Goal: Find specific page/section: Find specific page/section

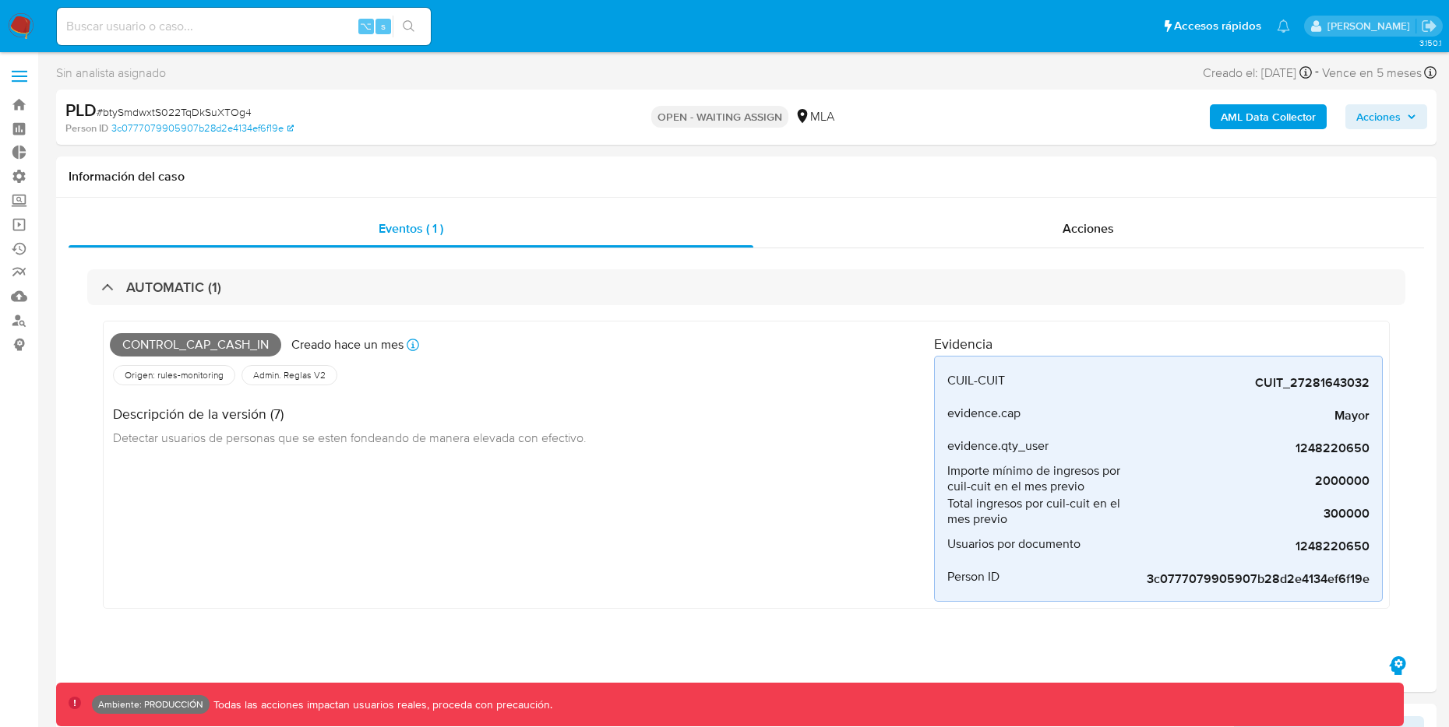
select select "10"
click at [19, 23] on img at bounding box center [21, 26] width 26 height 26
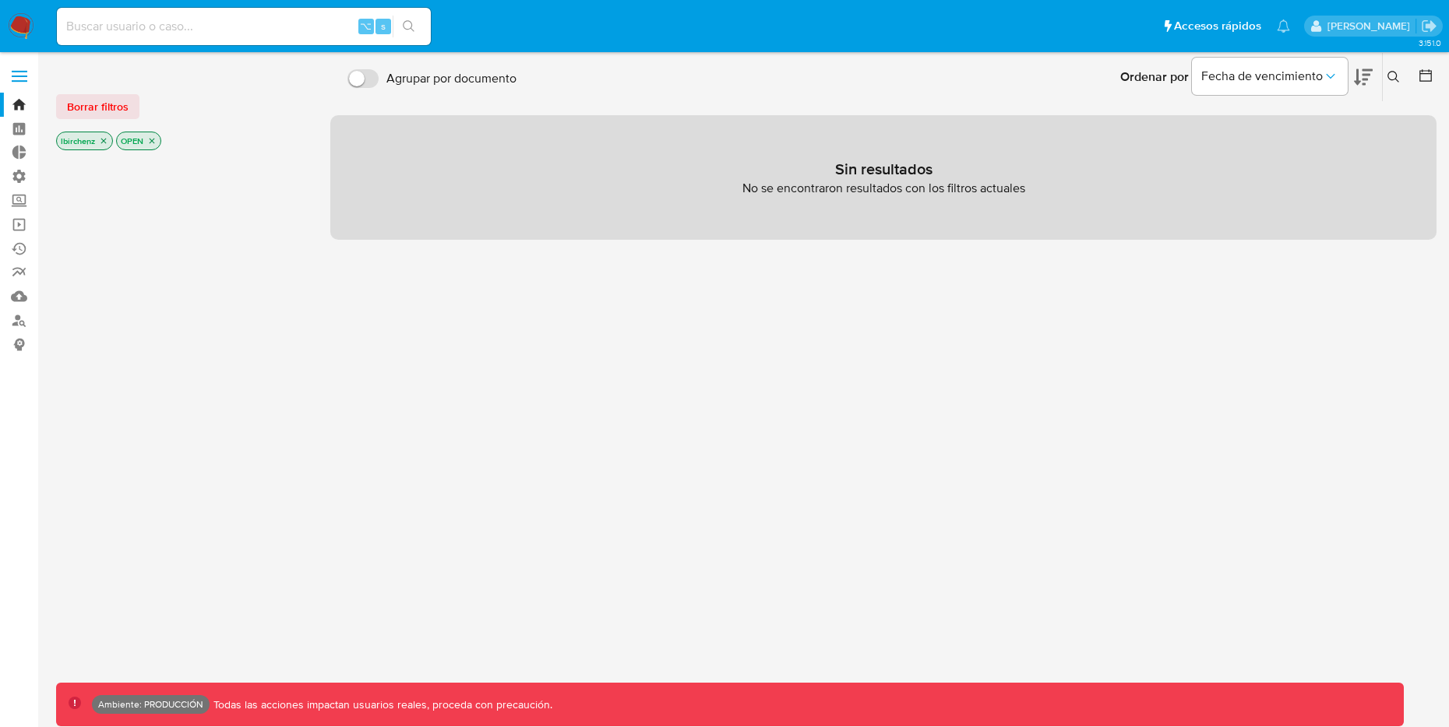
click at [1417, 76] on icon at bounding box center [1425, 76] width 16 height 16
click at [1421, 77] on icon at bounding box center [1425, 76] width 16 height 16
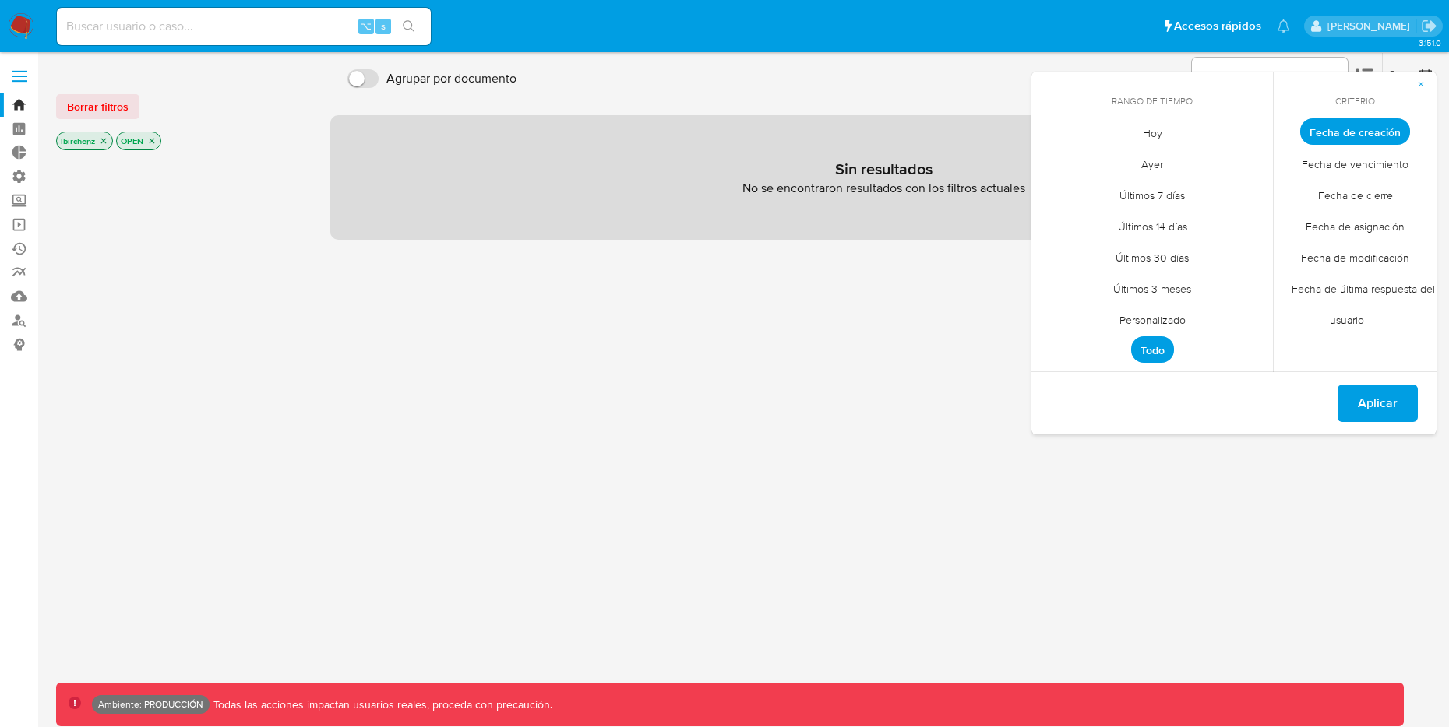
click at [1135, 145] on span "Hoy" at bounding box center [1152, 133] width 52 height 32
click at [1384, 416] on span "Aplicar" at bounding box center [1377, 403] width 40 height 34
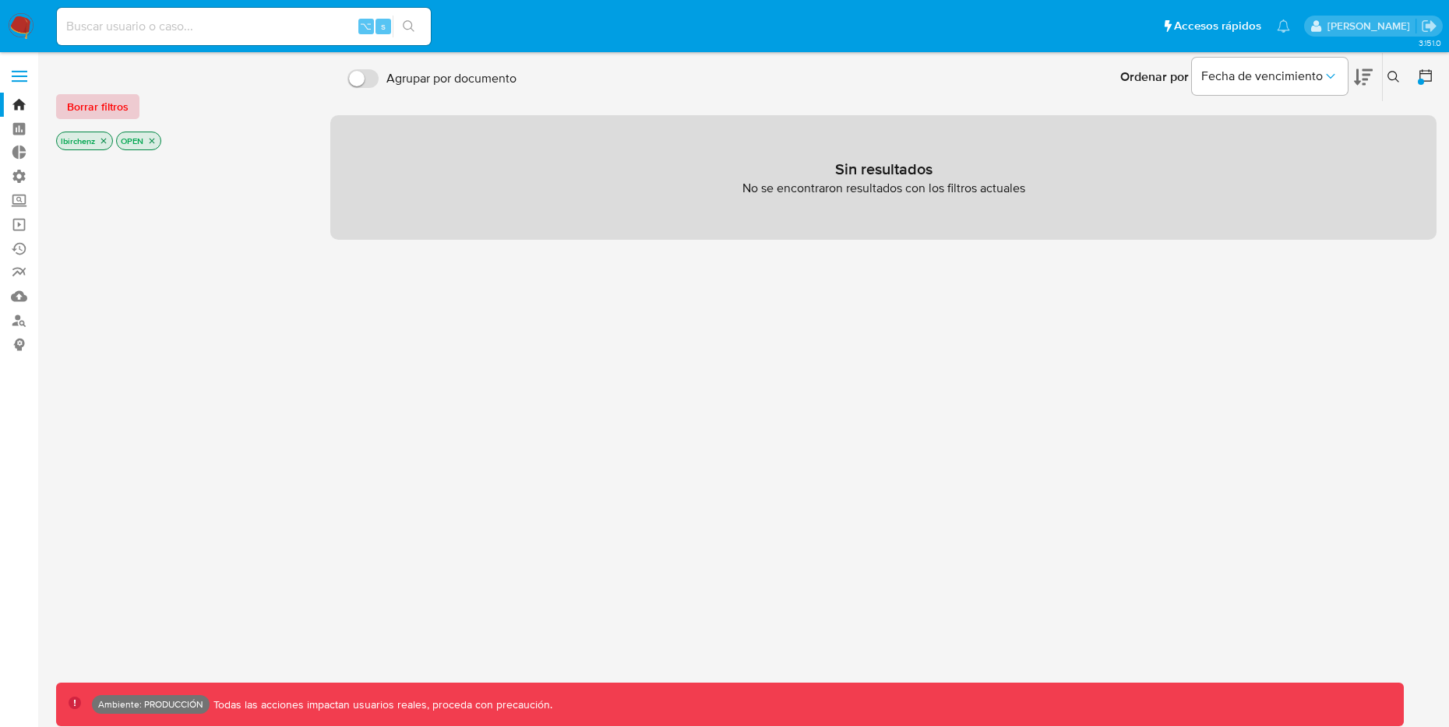
click at [114, 112] on span "Borrar filtros" at bounding box center [98, 107] width 62 height 22
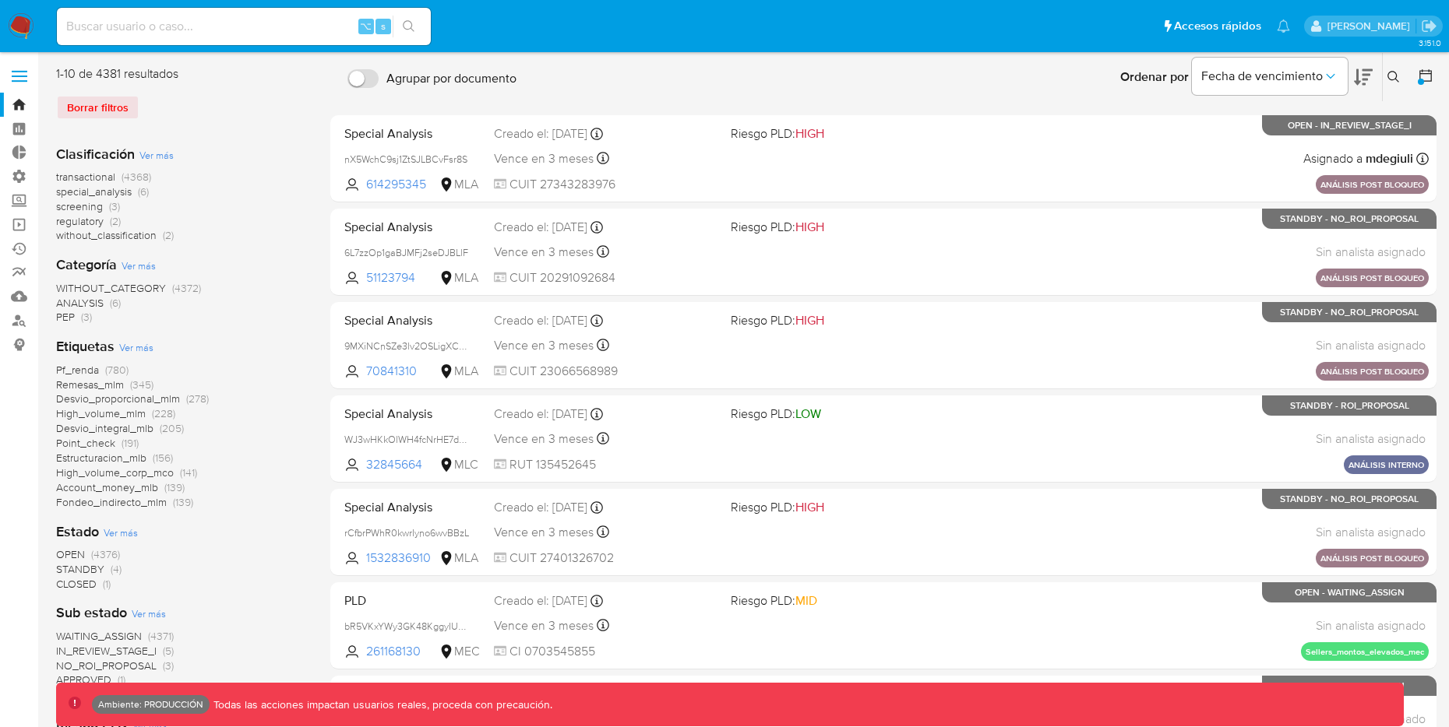
click at [1424, 82] on icon at bounding box center [1425, 76] width 16 height 16
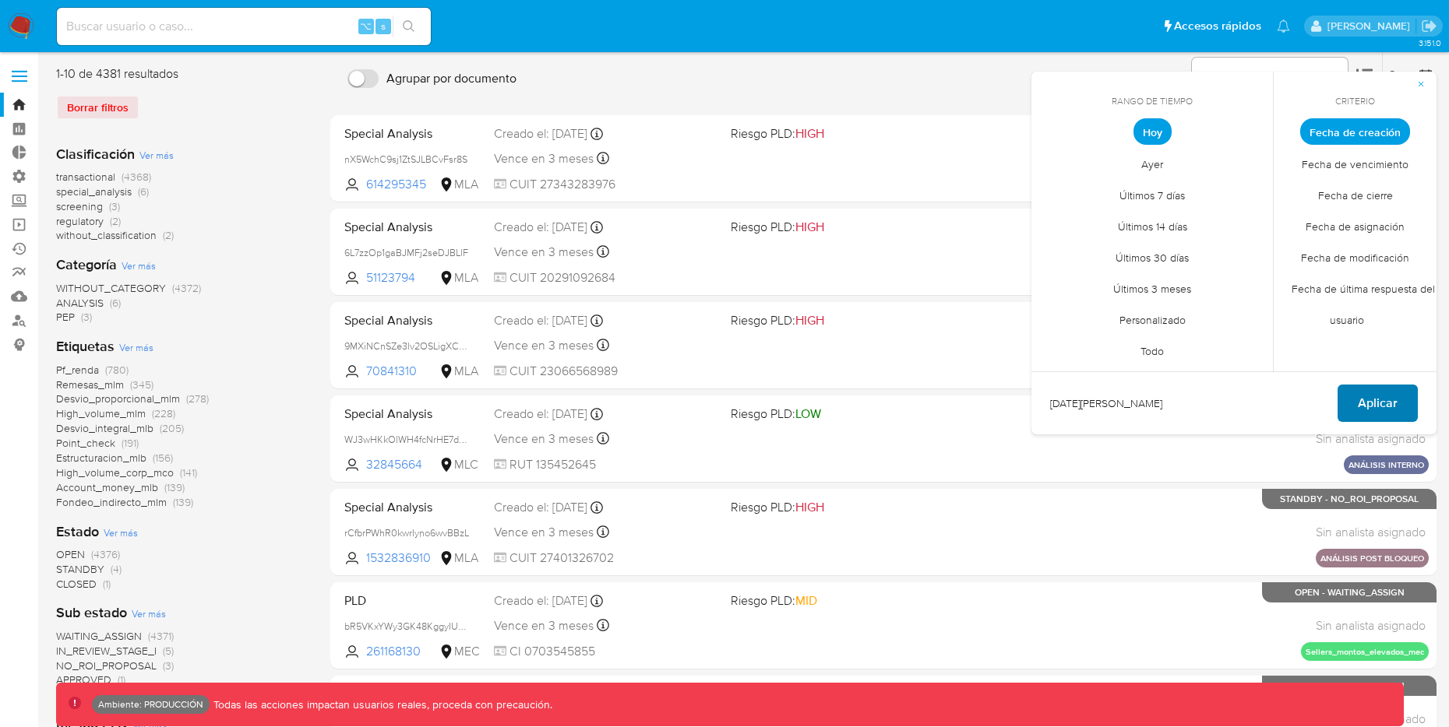
click at [1376, 396] on span "Aplicar" at bounding box center [1377, 403] width 40 height 34
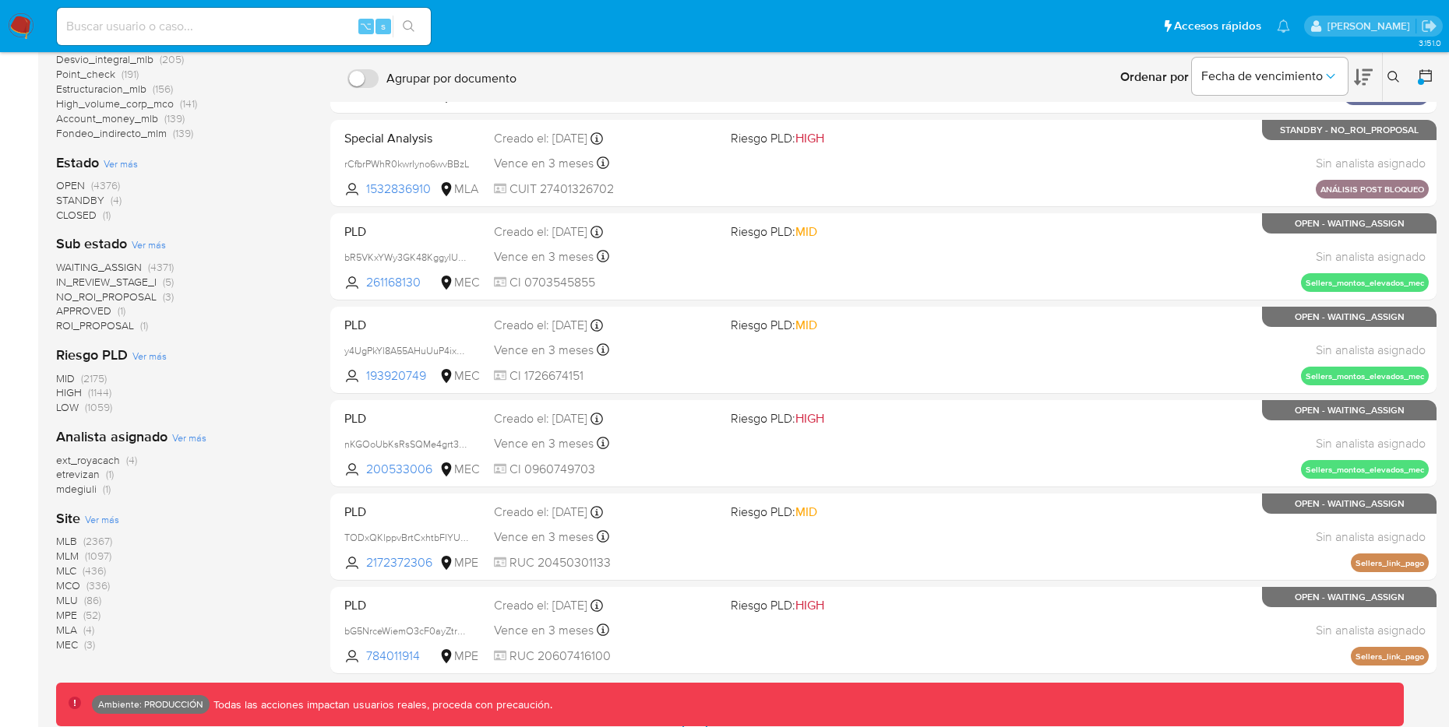
scroll to position [382, 0]
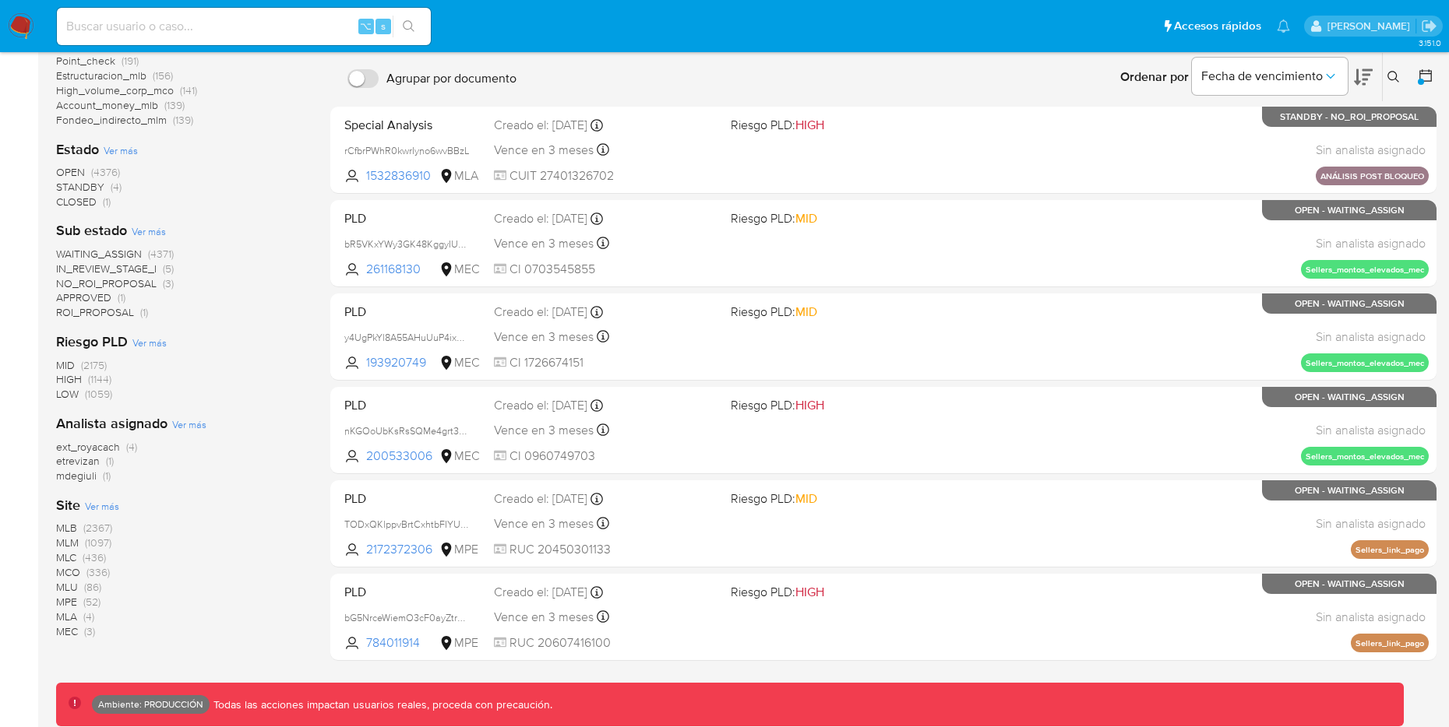
click at [60, 527] on span "MLB" at bounding box center [66, 528] width 21 height 16
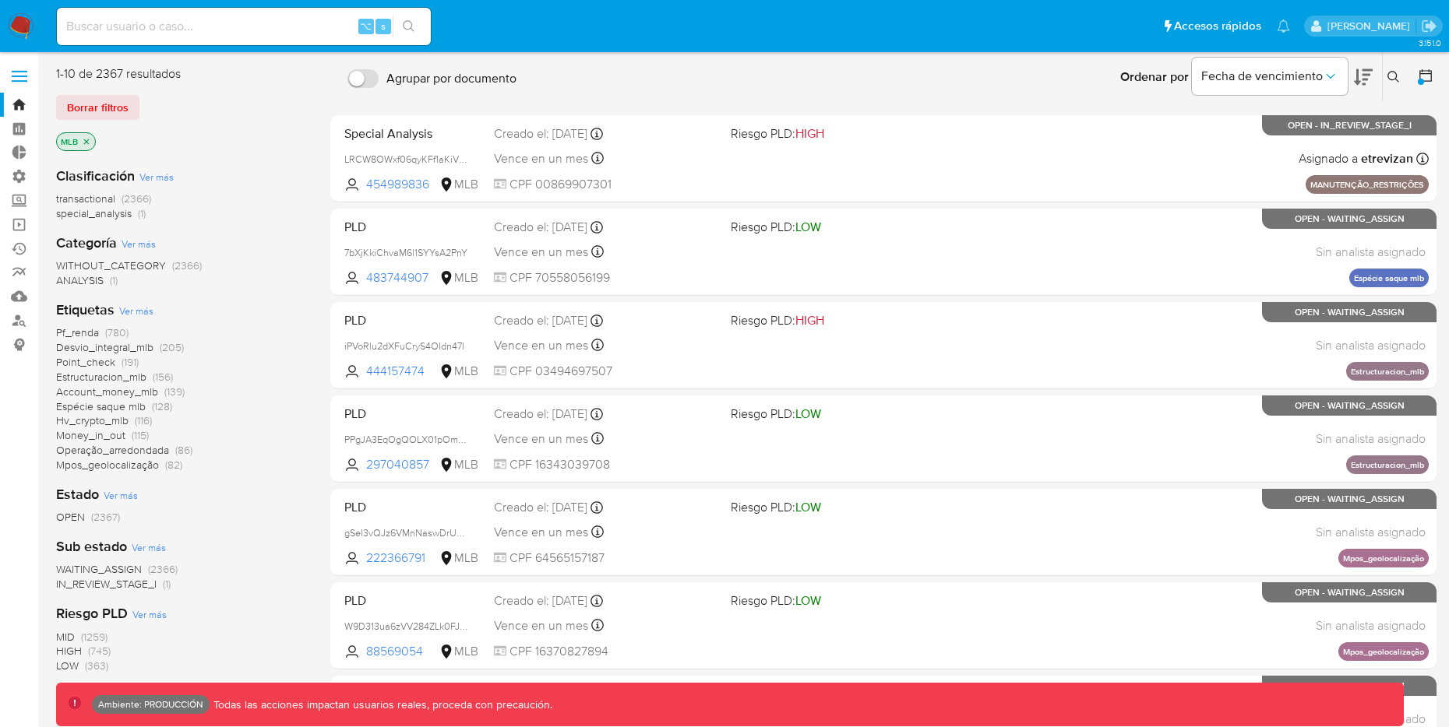
click at [85, 139] on icon "close-filter" at bounding box center [86, 141] width 9 height 9
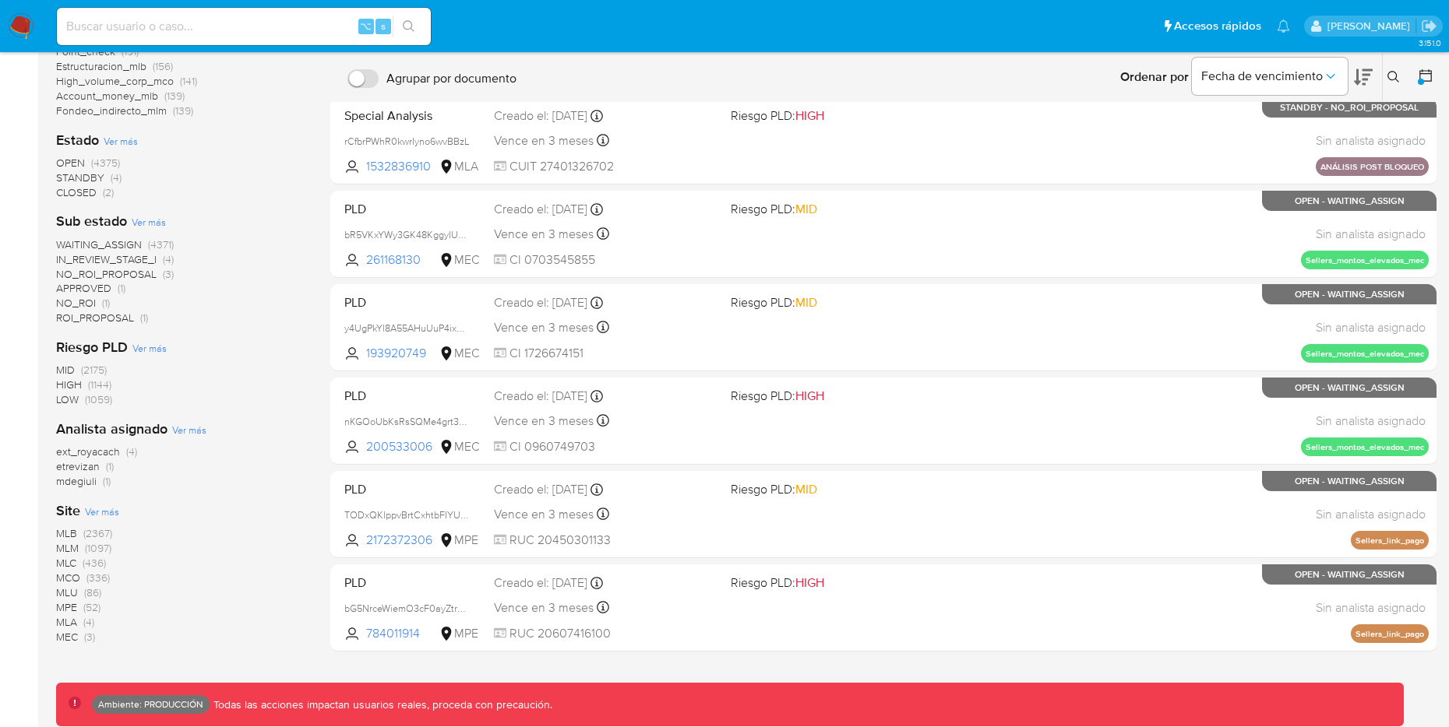
scroll to position [393, 0]
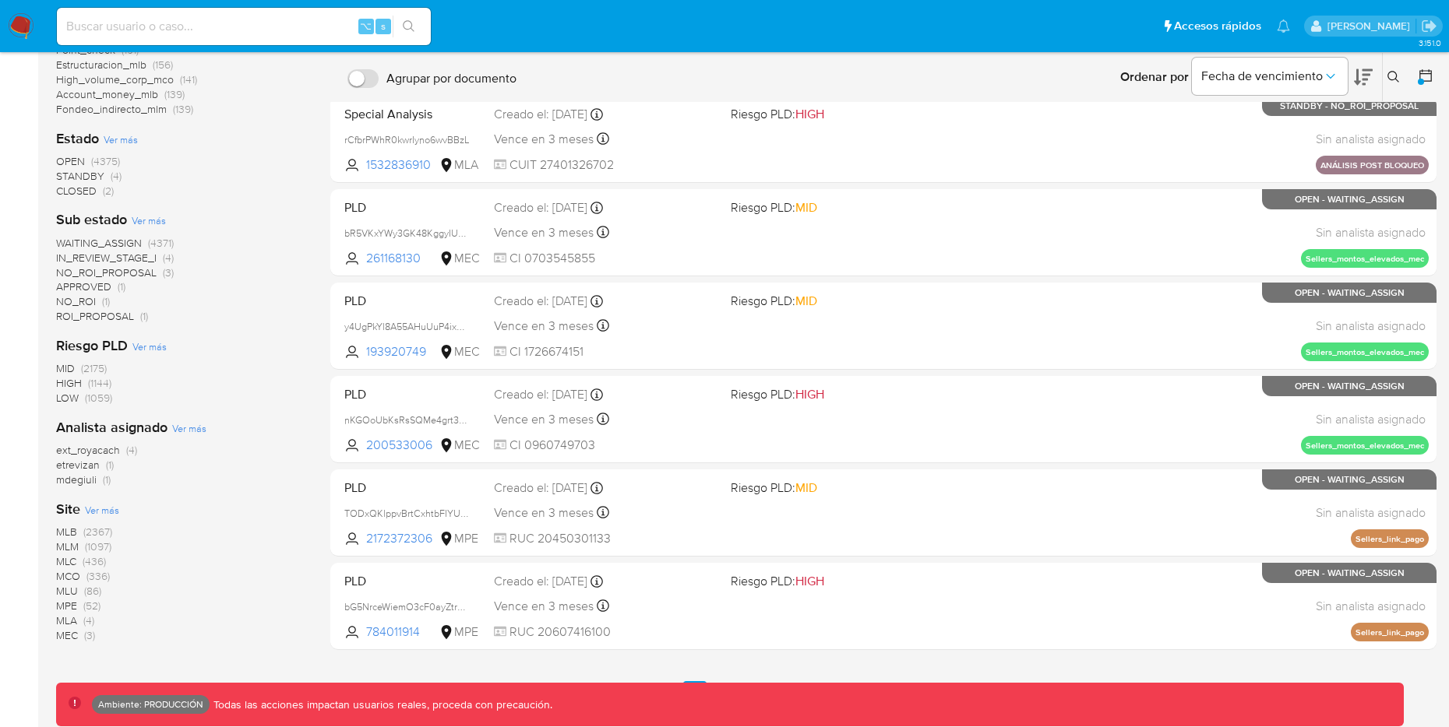
click at [69, 618] on span "MLA" at bounding box center [66, 621] width 21 height 16
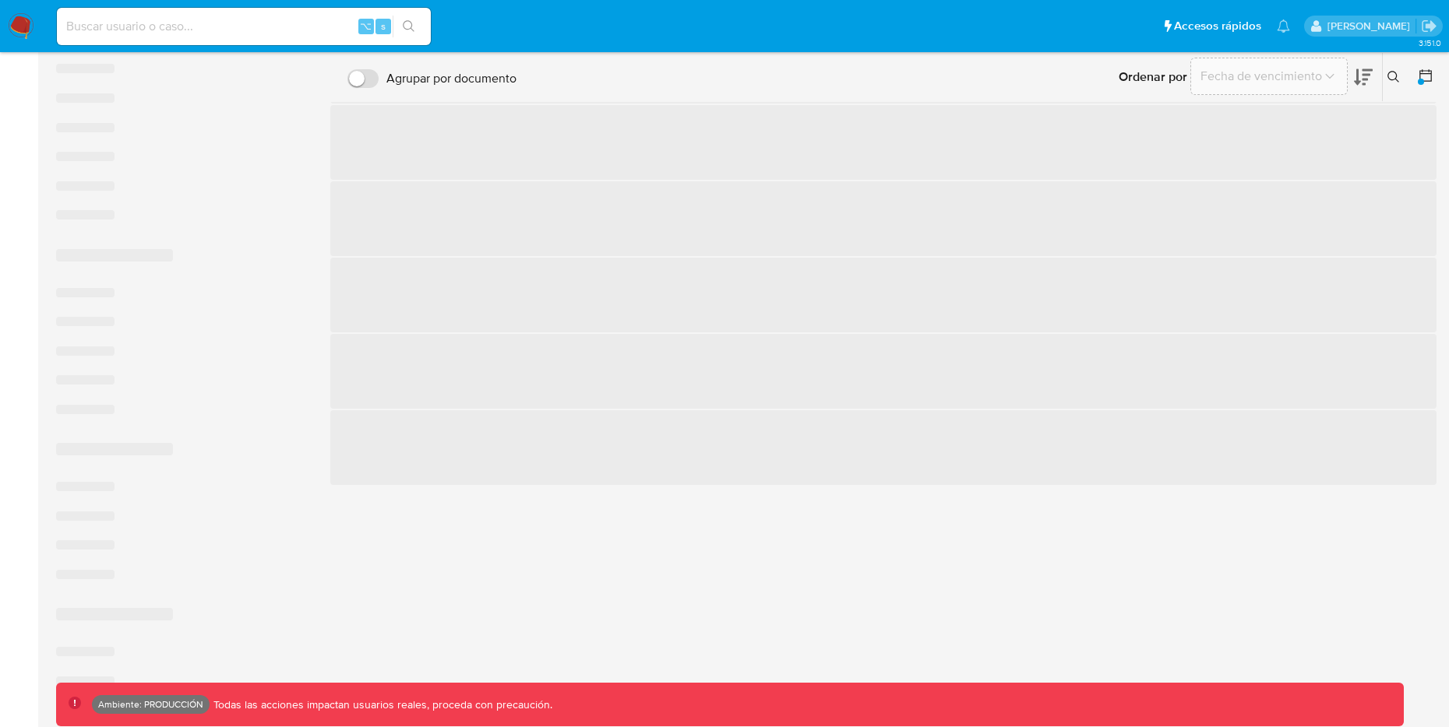
scroll to position [40, 0]
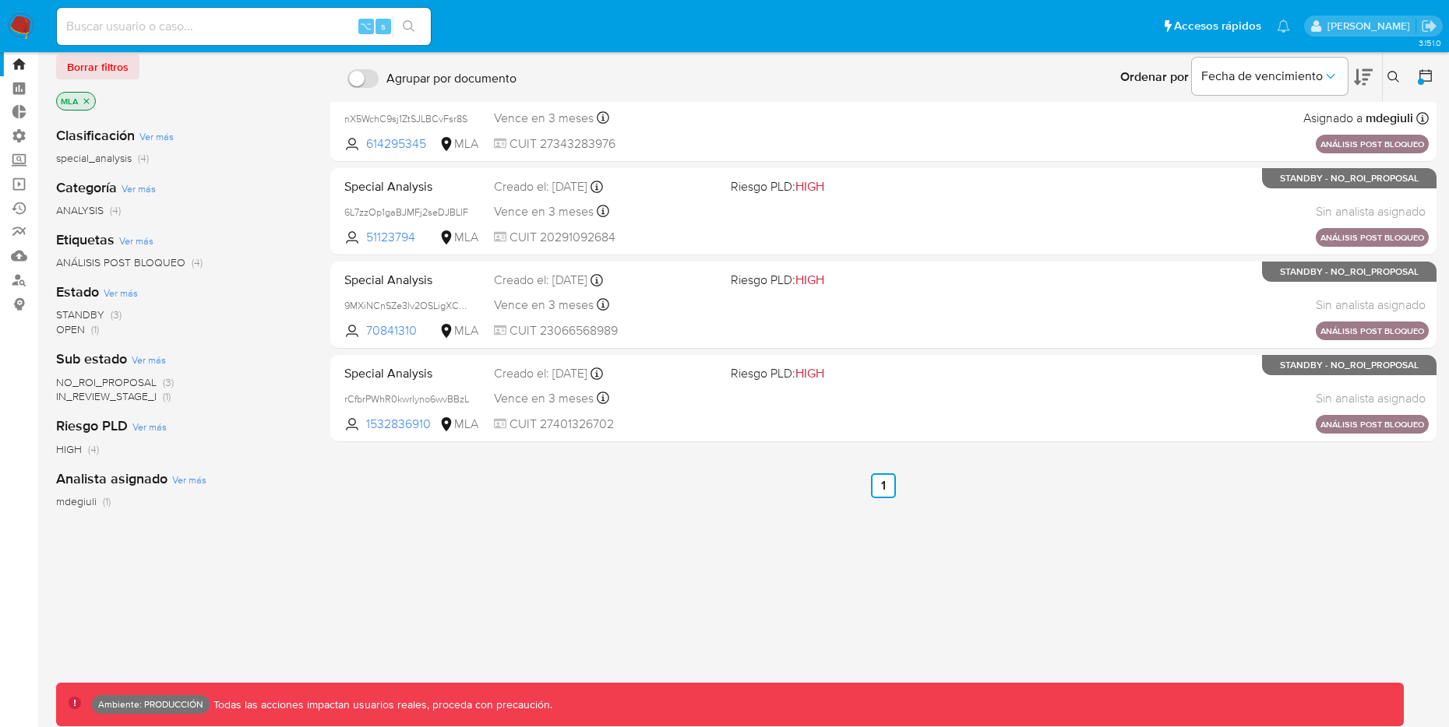
click at [86, 98] on icon "close-filter" at bounding box center [86, 101] width 9 height 9
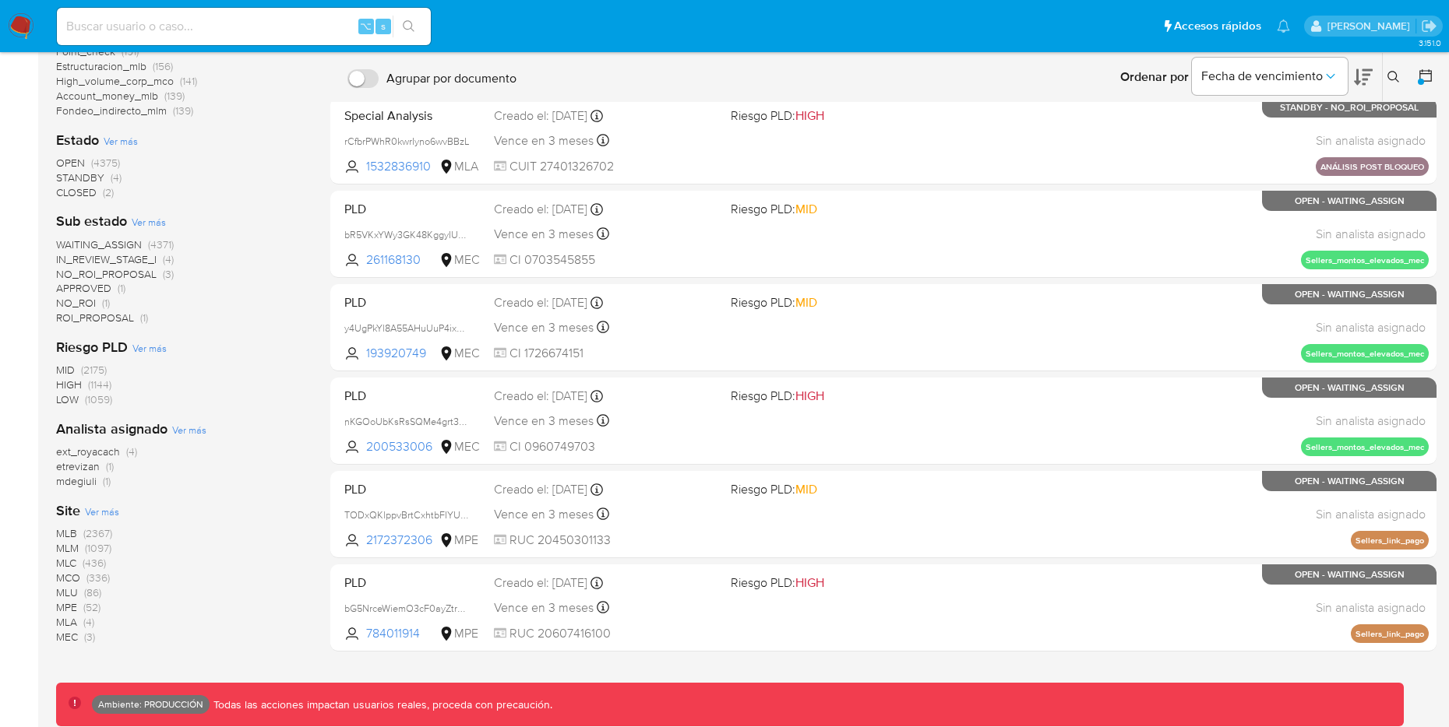
scroll to position [393, 0]
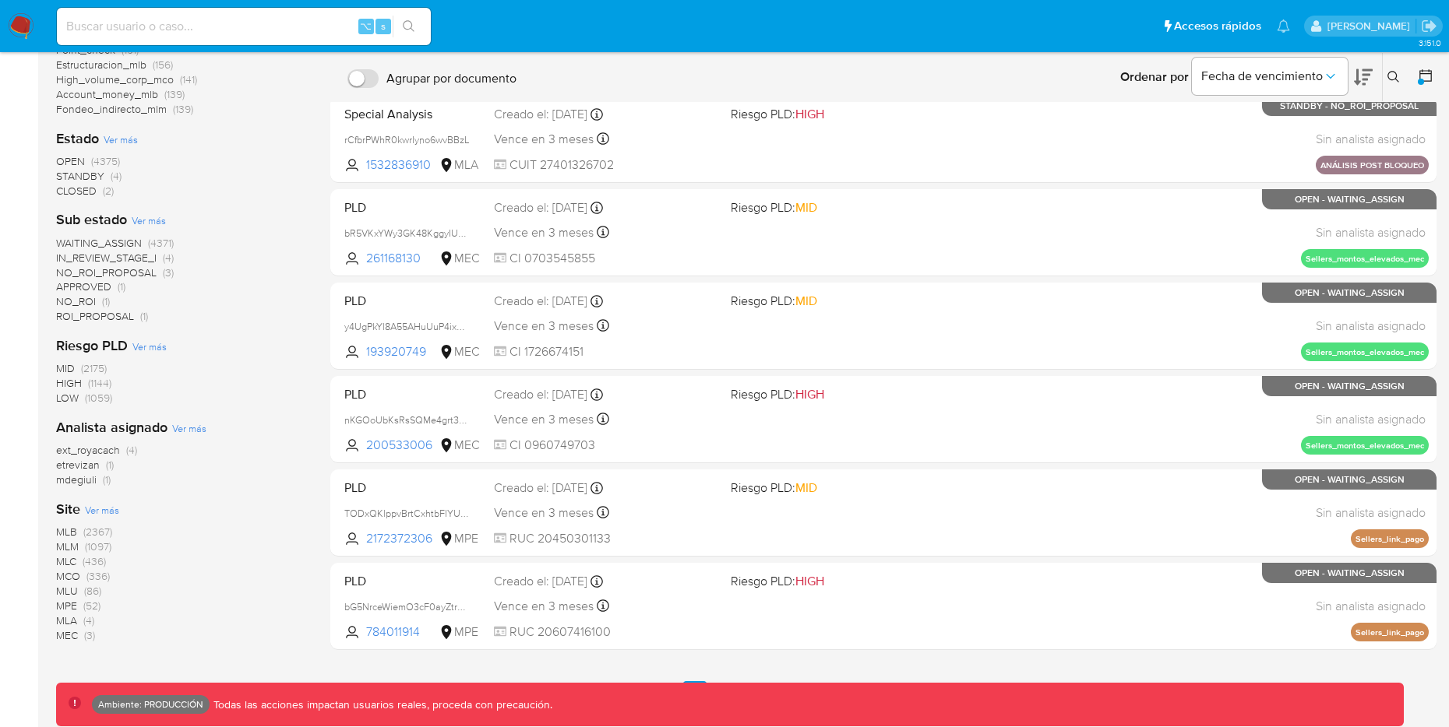
click at [69, 544] on span "MLM" at bounding box center [67, 547] width 23 height 16
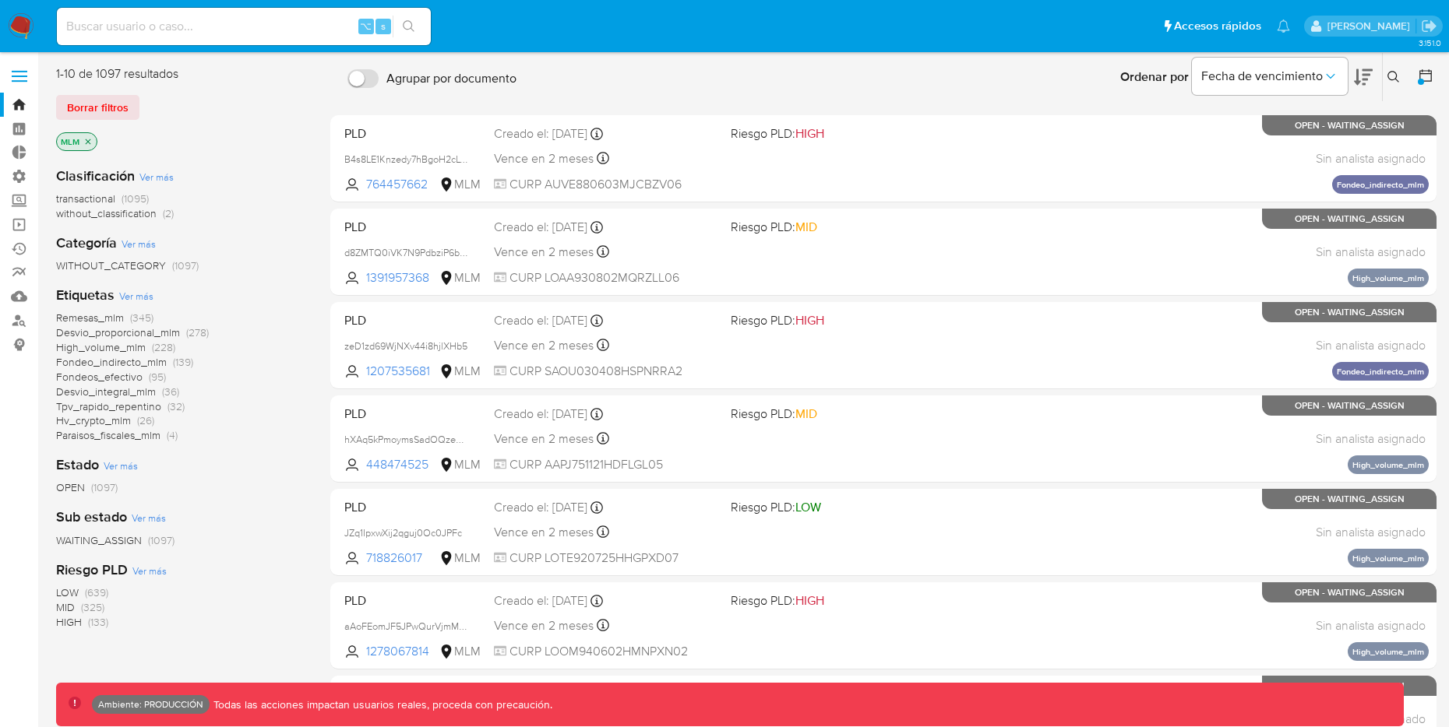
click at [1369, 77] on icon at bounding box center [1363, 77] width 19 height 19
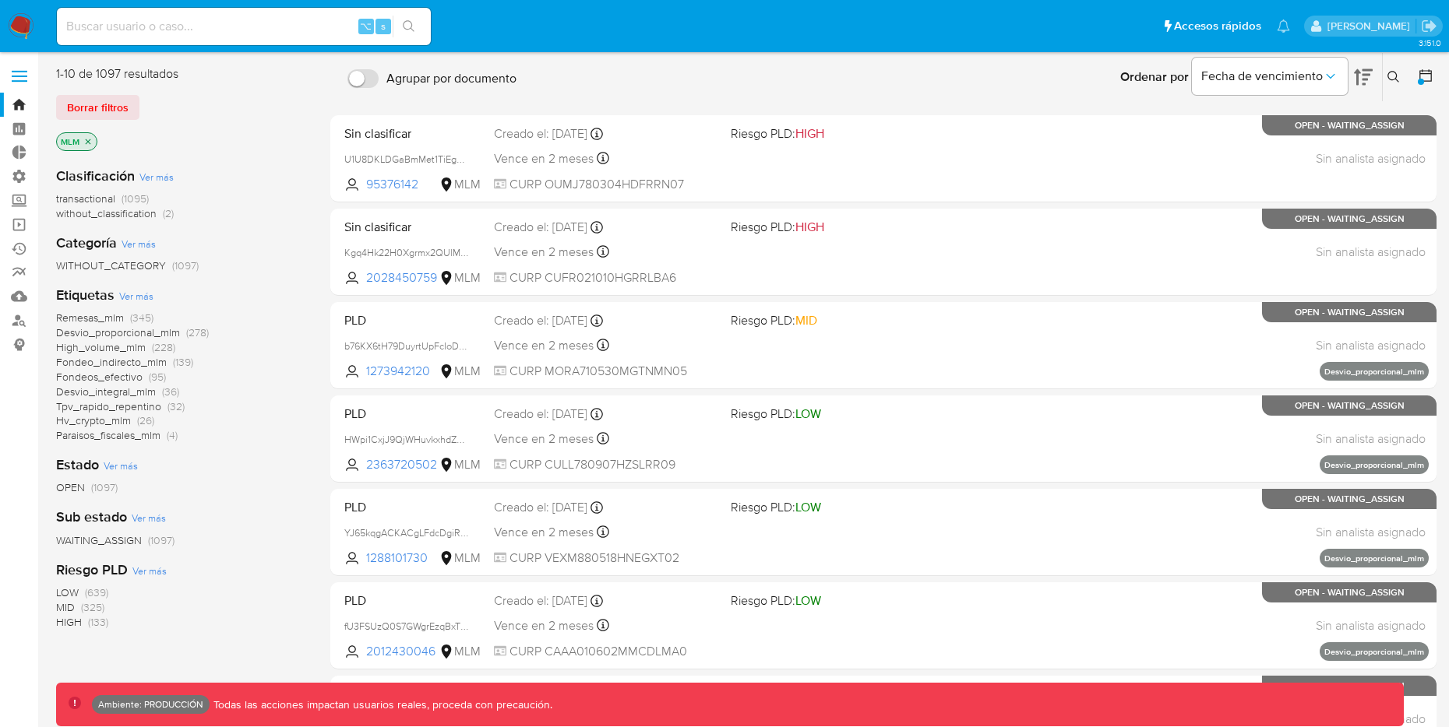
click at [1369, 77] on icon at bounding box center [1363, 77] width 19 height 19
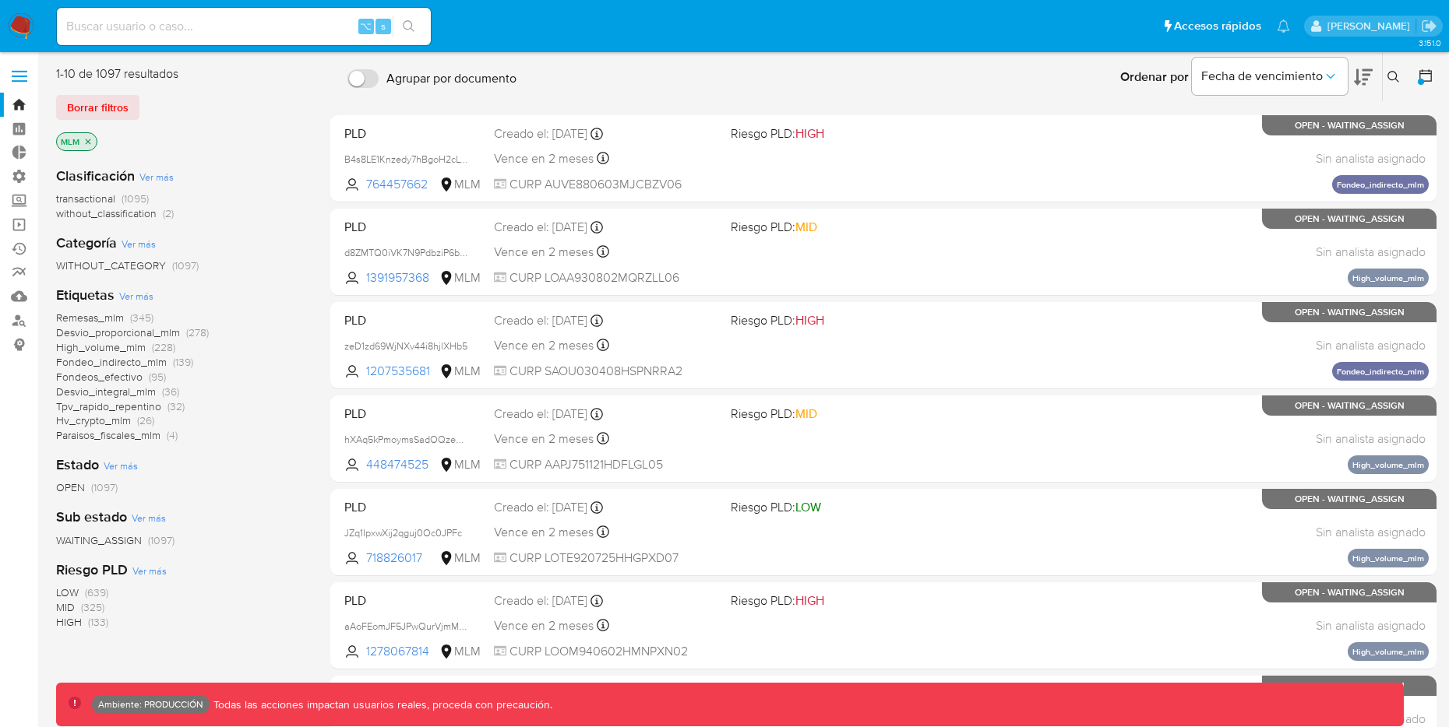
click at [1429, 76] on icon at bounding box center [1425, 76] width 16 height 16
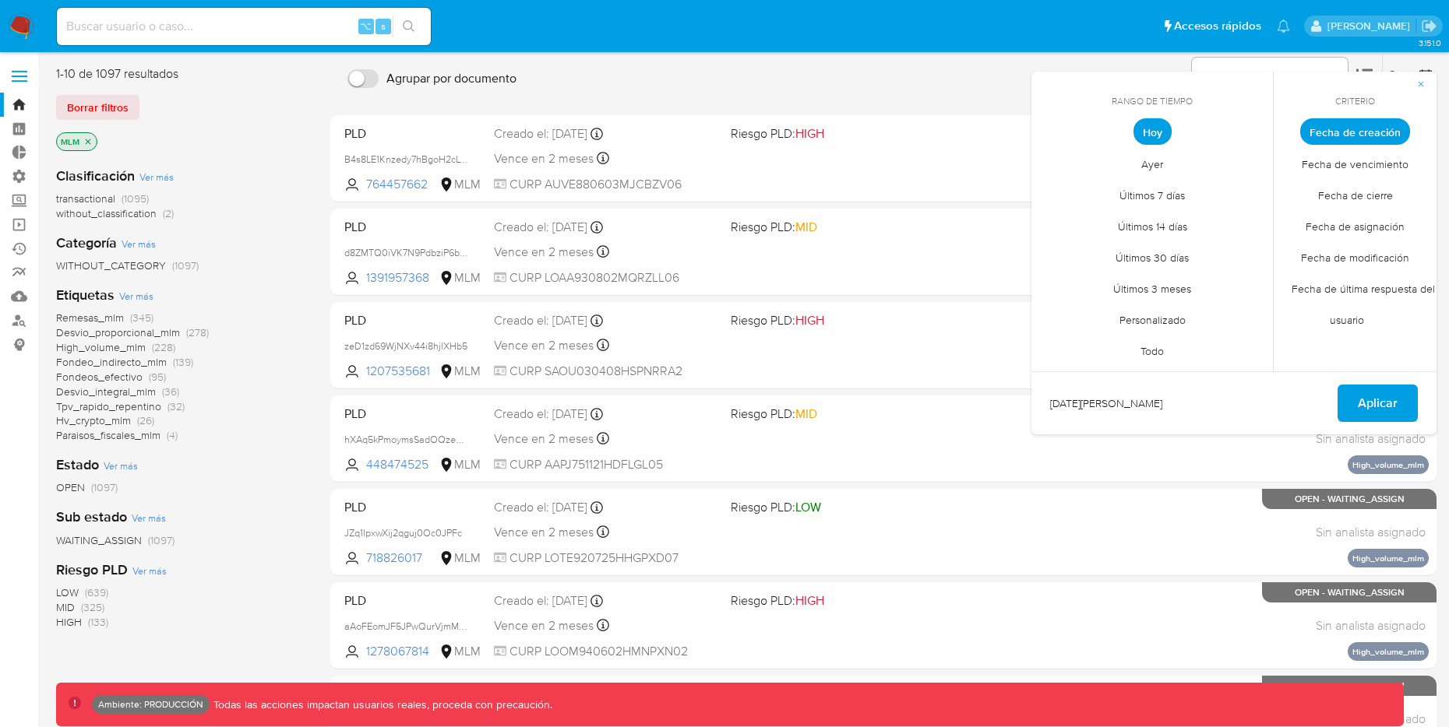
click at [977, 65] on div "Ordenar por Fecha de vencimiento No es posible ordenar los resultados mientras …" at bounding box center [980, 77] width 912 height 48
click at [1070, 66] on div "Ordenar por Fecha de vencimiento No es posible ordenar los resultados mientras …" at bounding box center [980, 77] width 912 height 48
click at [968, 13] on ul "Pausado Ver notificaciones ⌥ s Accesos rápidos Presiona las siguientes teclas p…" at bounding box center [673, 25] width 1248 height 39
click at [1419, 83] on icon "button" at bounding box center [1420, 83] width 9 height 9
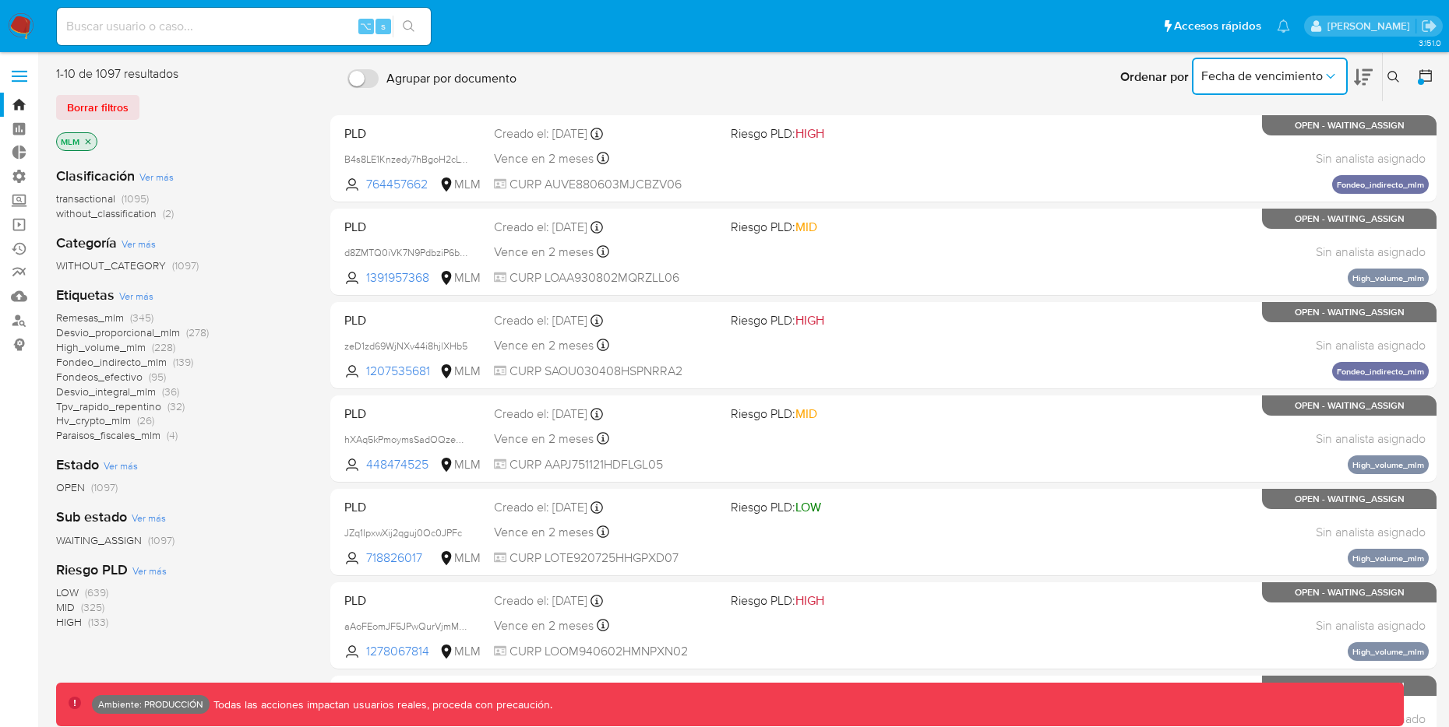
click at [1333, 76] on icon "Ordenar por" at bounding box center [1330, 77] width 16 height 16
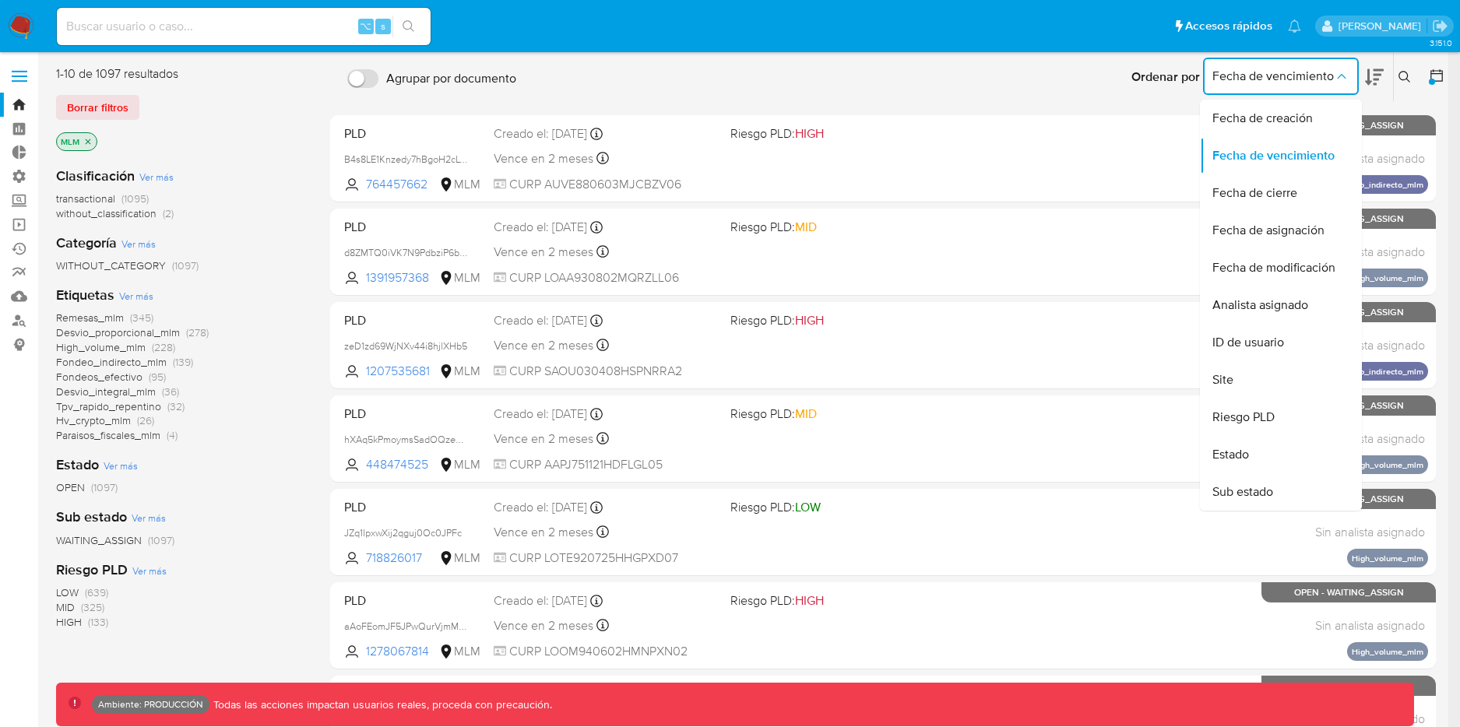
click at [1048, 86] on div "Ordenar por Fecha de vencimiento Fecha de creación Fecha de vencimiento Fecha d…" at bounding box center [986, 77] width 924 height 48
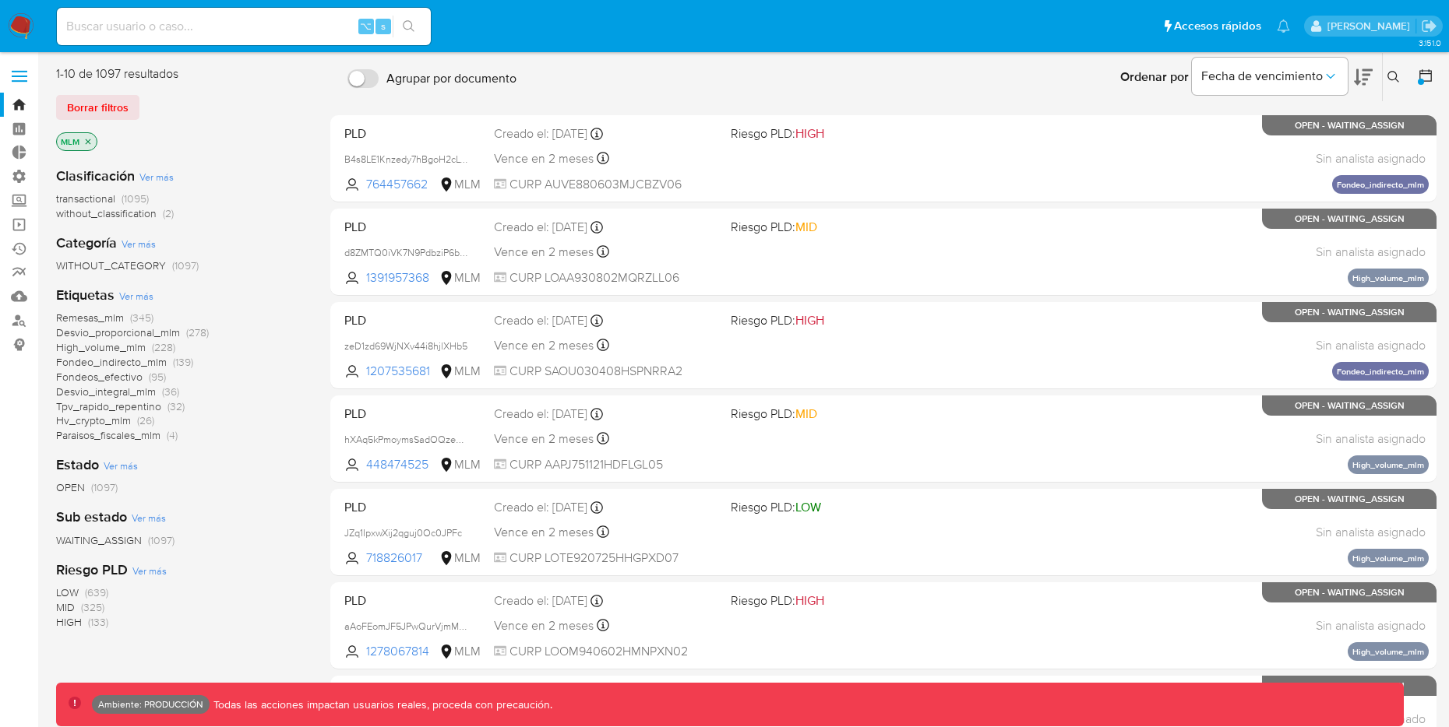
click at [83, 140] on icon "close-filter" at bounding box center [87, 141] width 9 height 9
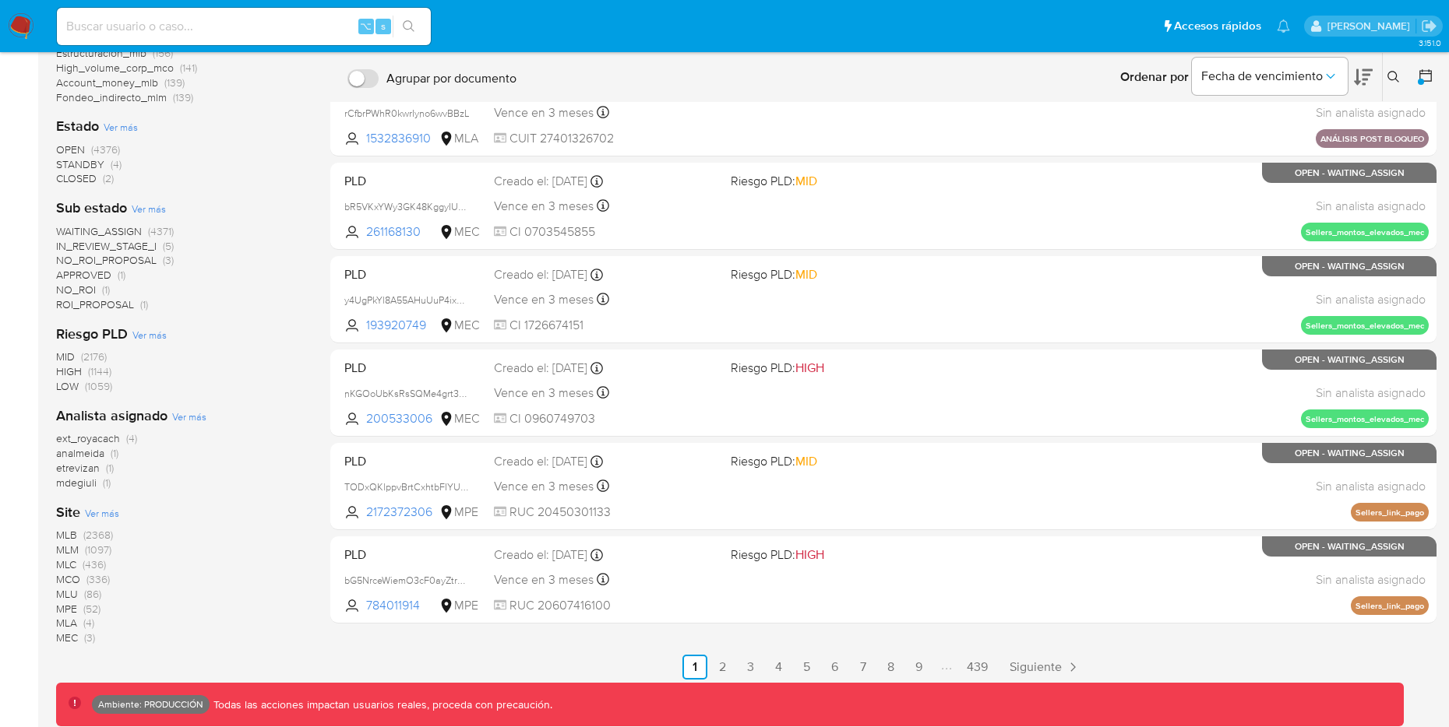
scroll to position [423, 0]
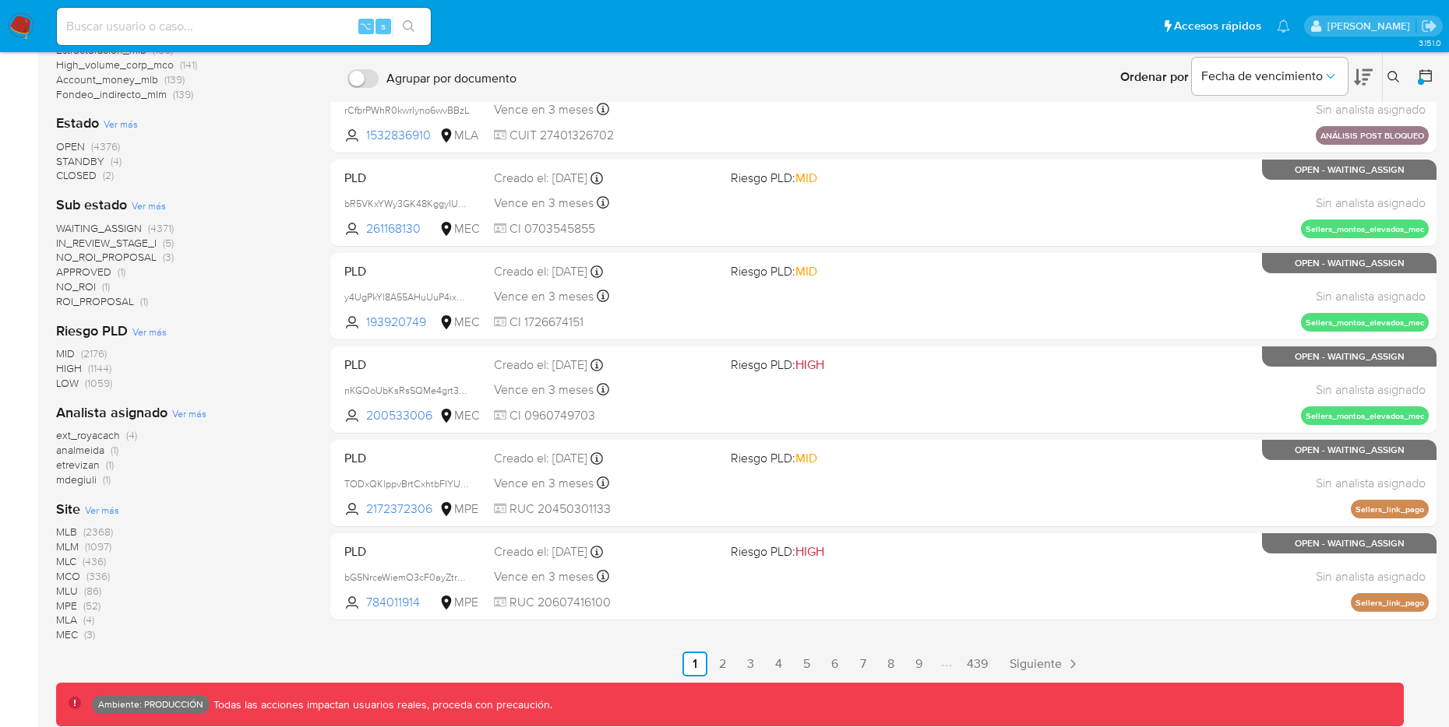
click at [73, 529] on span "MLB" at bounding box center [66, 532] width 21 height 16
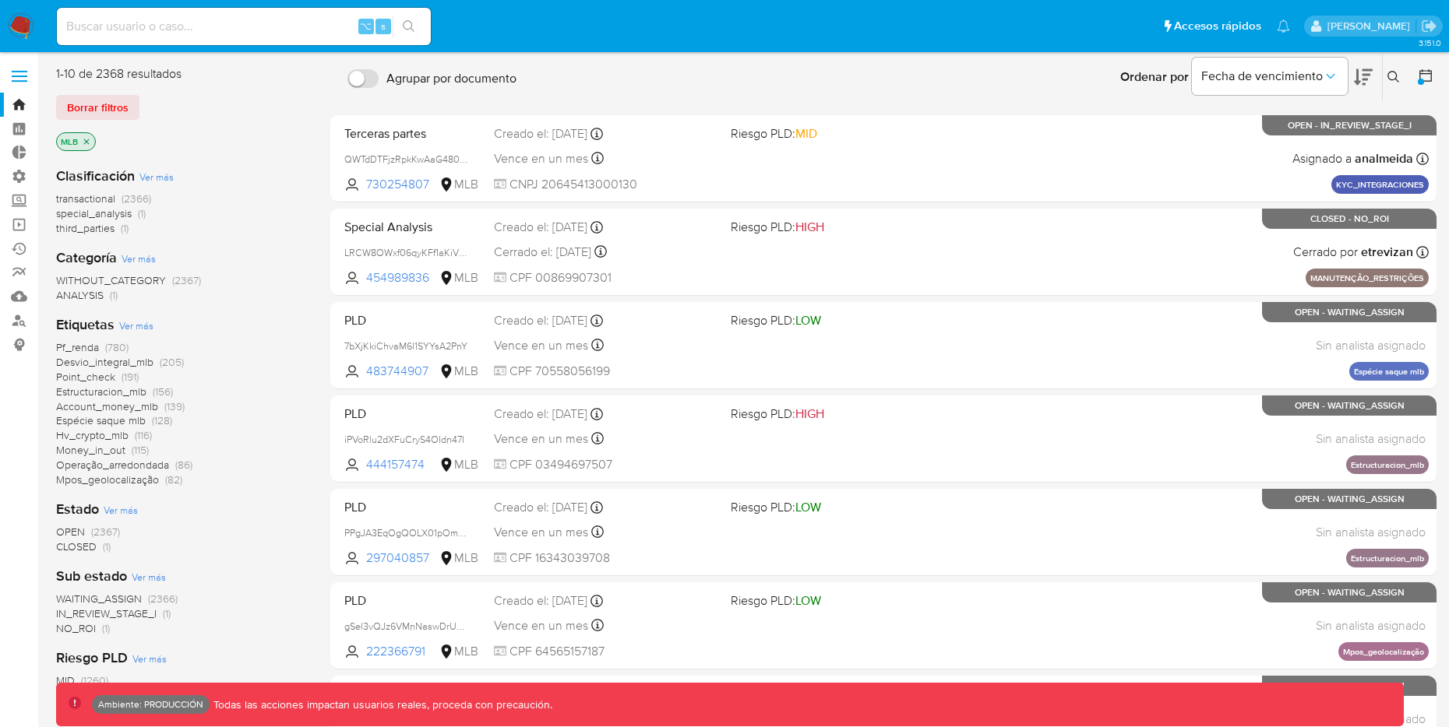
click at [139, 195] on span "(2366)" at bounding box center [136, 199] width 30 height 16
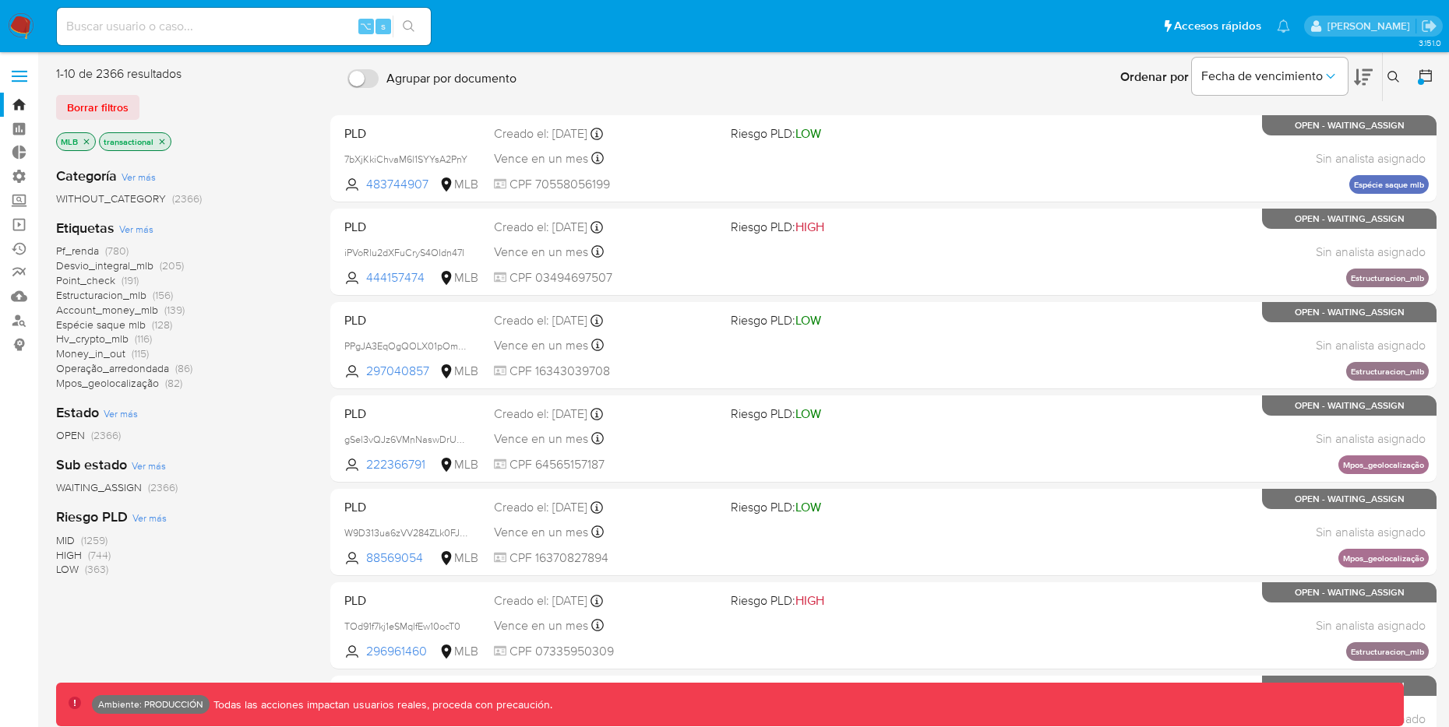
click at [138, 175] on span "Ver más" at bounding box center [138, 177] width 34 height 14
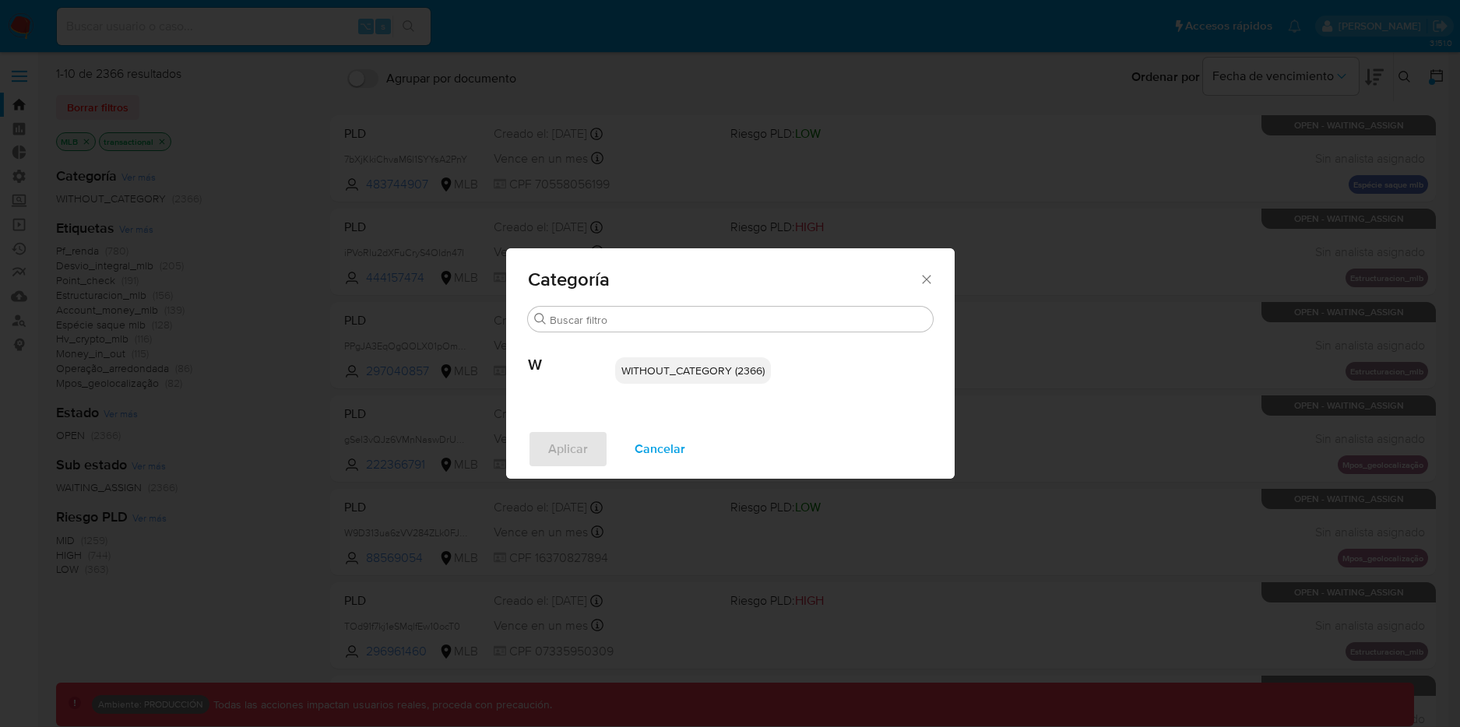
click at [928, 278] on icon "Cerrar" at bounding box center [926, 279] width 9 height 9
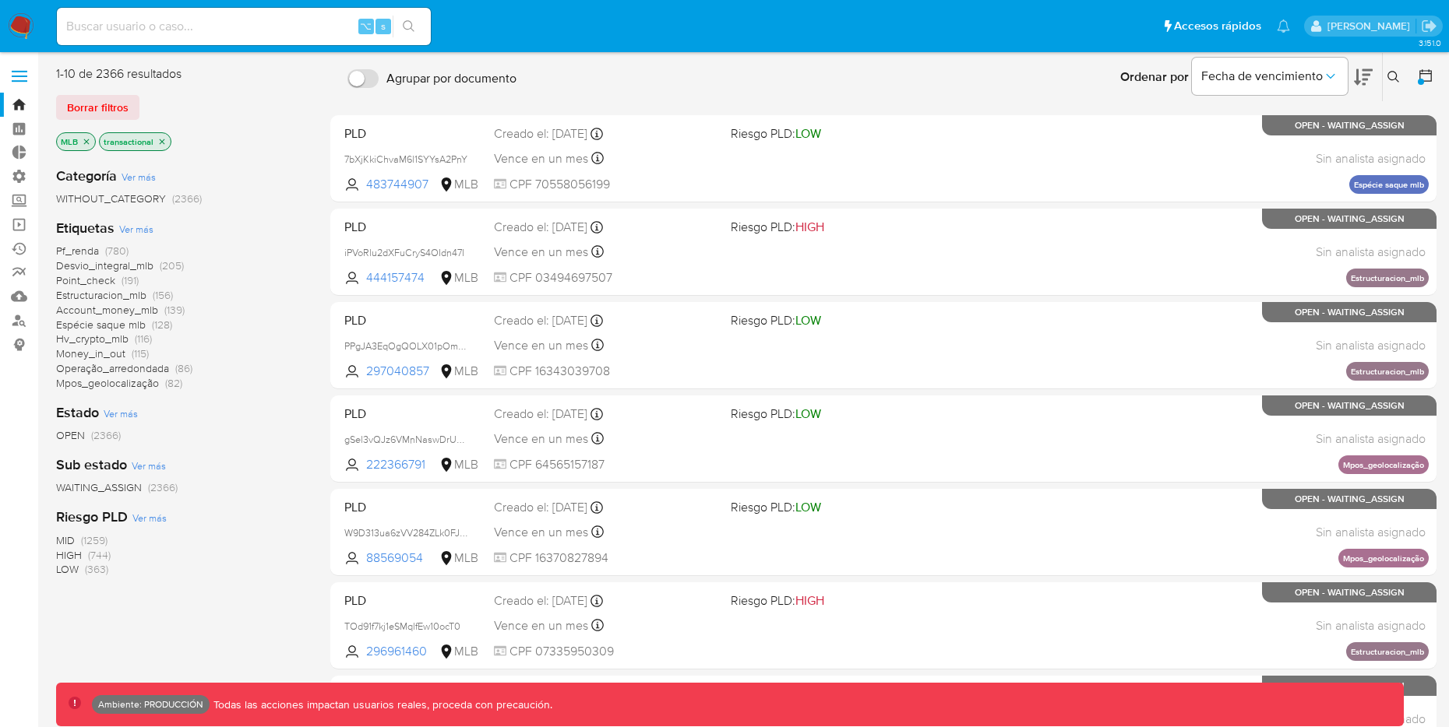
click at [160, 141] on icon "close-filter" at bounding box center [161, 141] width 9 height 9
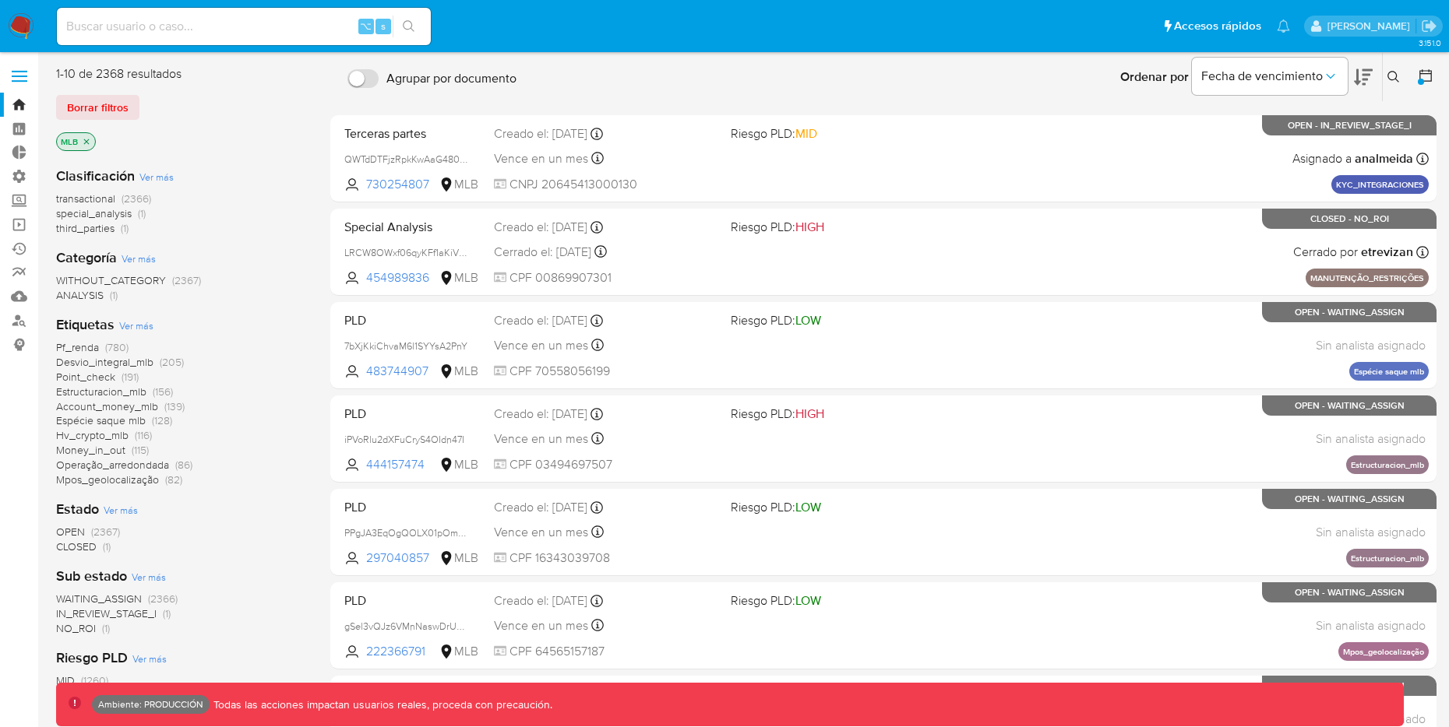
click at [82, 137] on icon "close-filter" at bounding box center [86, 141] width 9 height 9
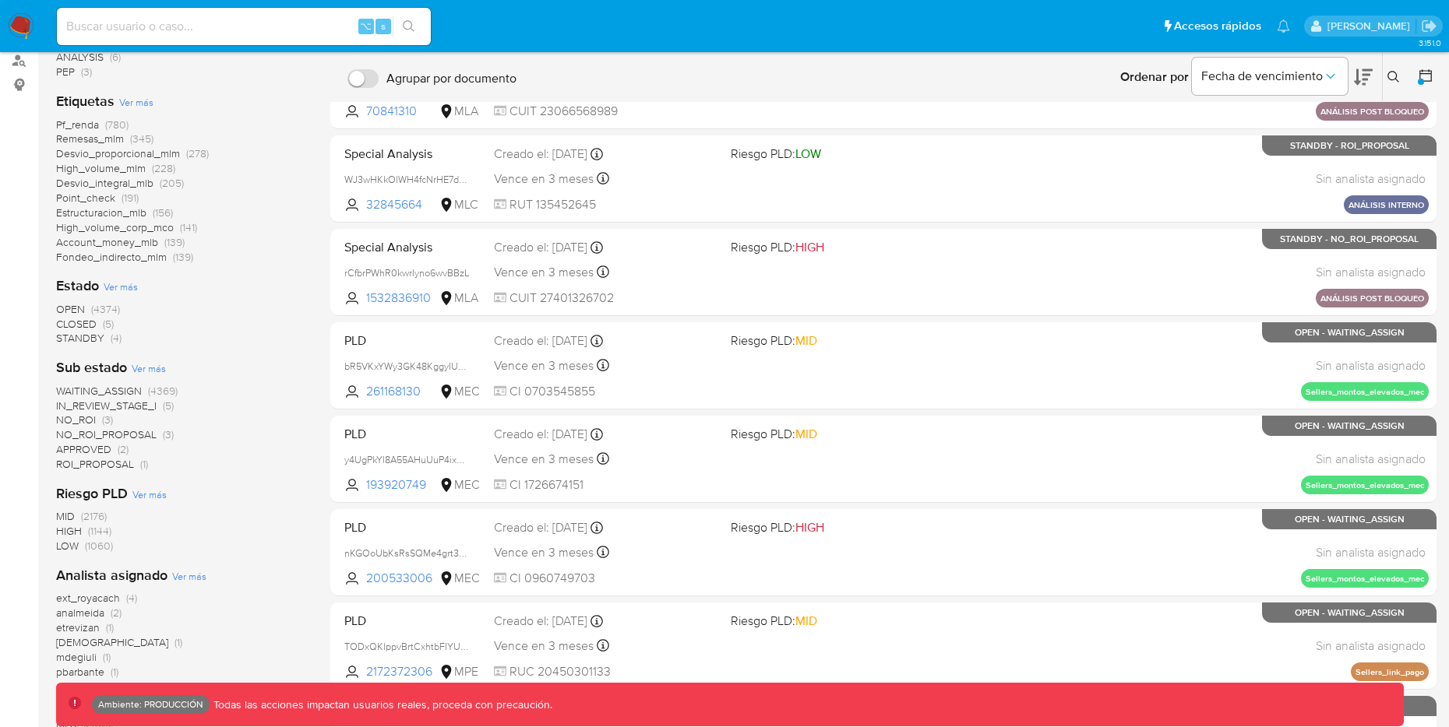
scroll to position [452, 0]
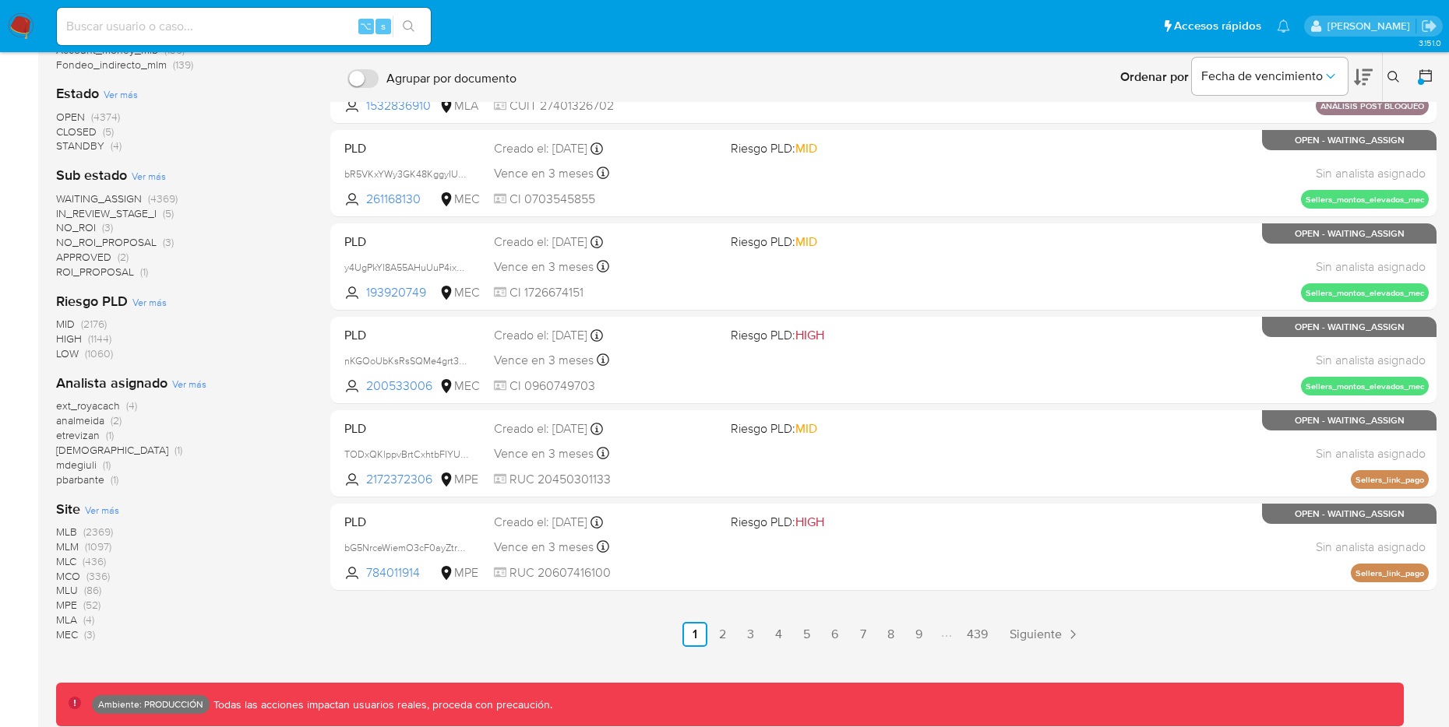
click at [74, 618] on span "MLA" at bounding box center [66, 620] width 21 height 16
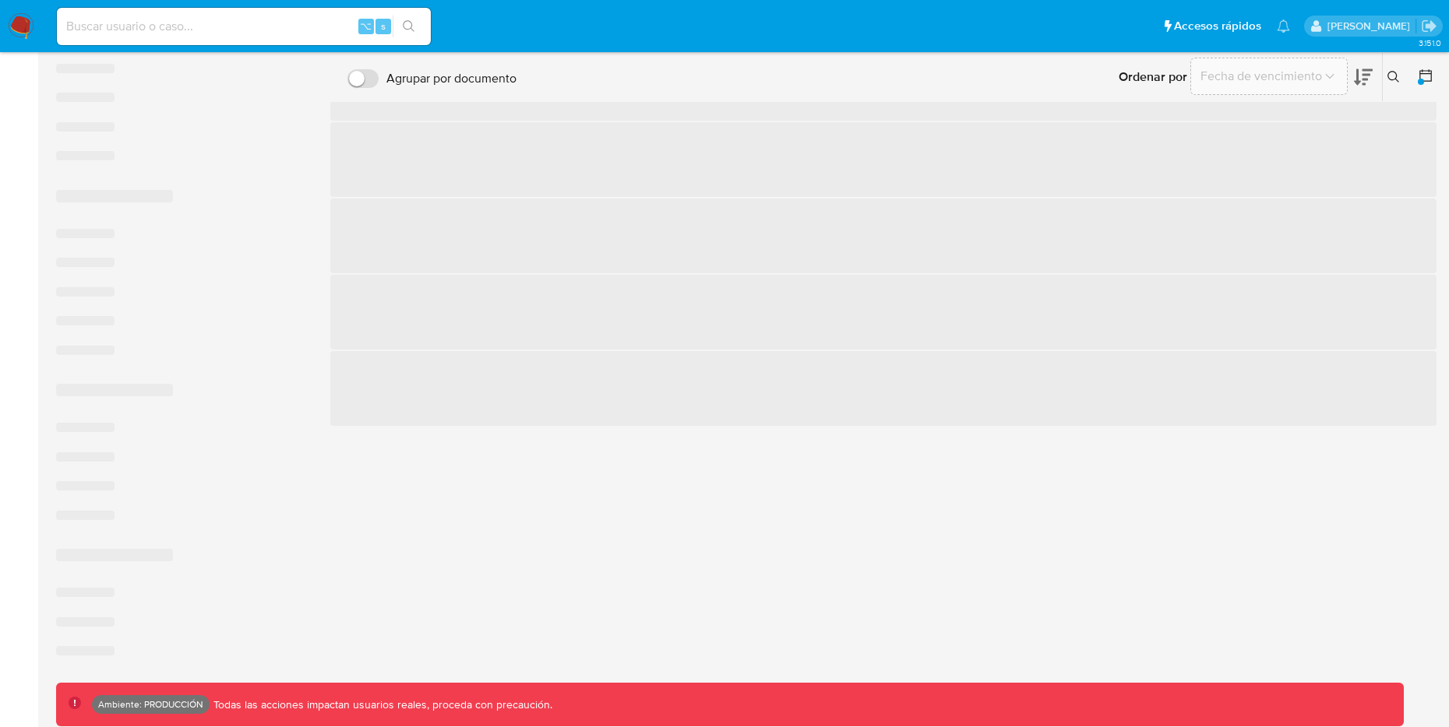
scroll to position [40, 0]
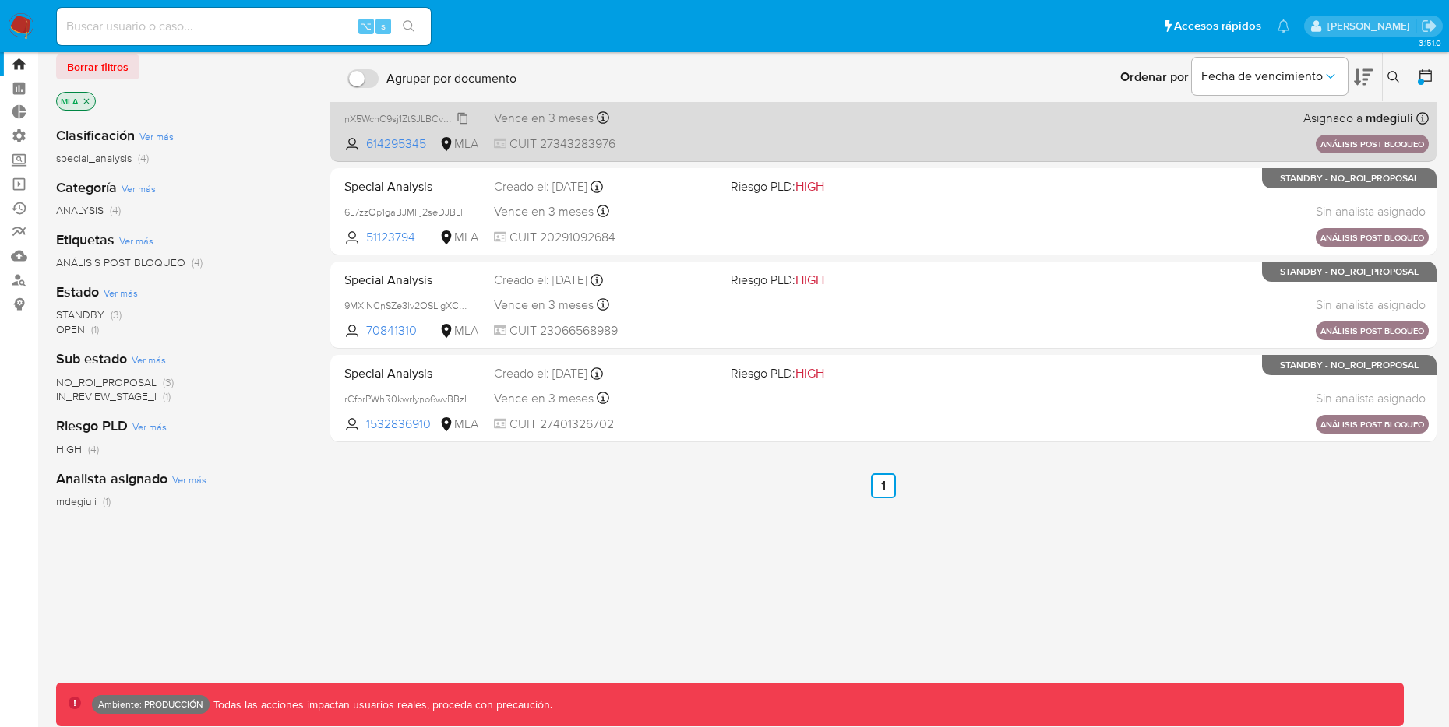
click at [458, 114] on span "nX5WchC9sj1ZtSJLBCvFsr8S" at bounding box center [405, 117] width 123 height 17
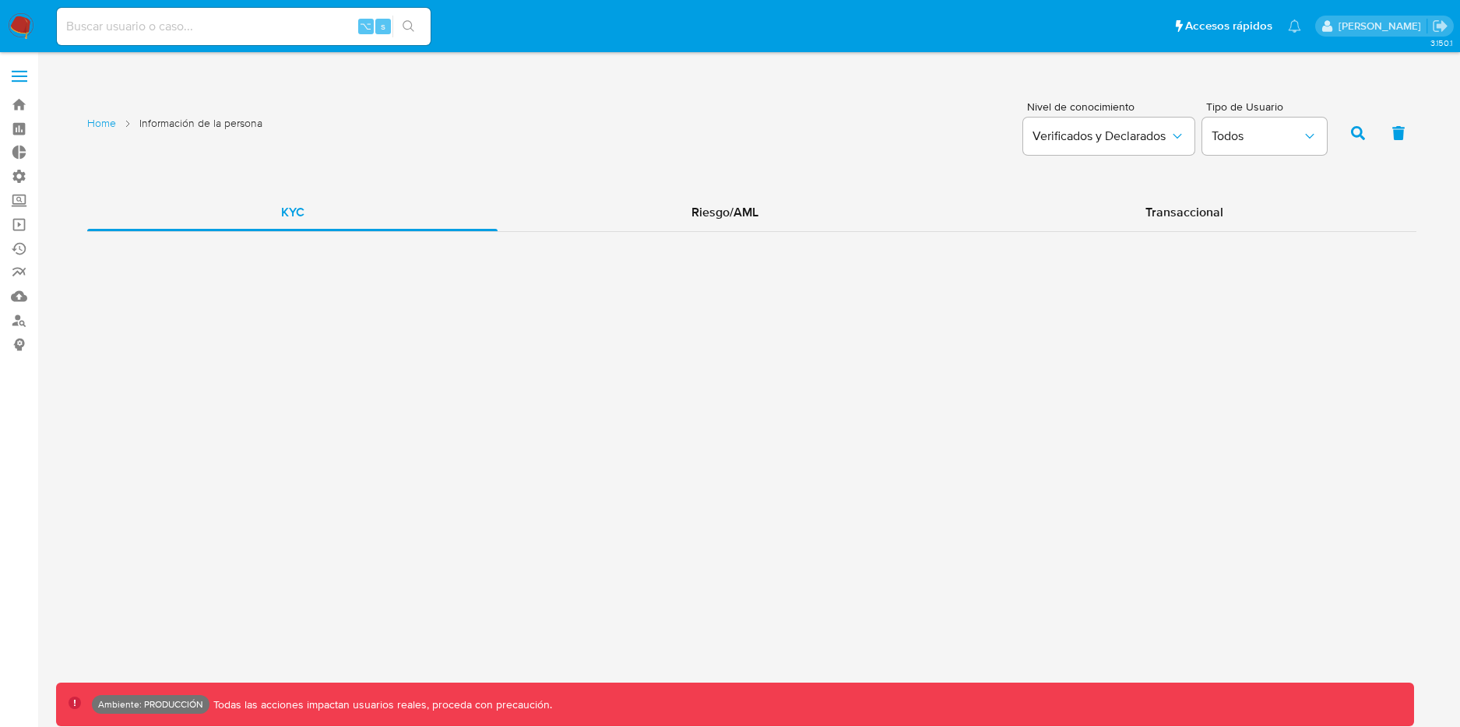
click at [296, 23] on input at bounding box center [244, 26] width 374 height 20
paste input "nX5WchC9sj1ZtSJLBCvFsr8S"
type input "nX5WchC9sj1ZtSJLBCvFsr8S"
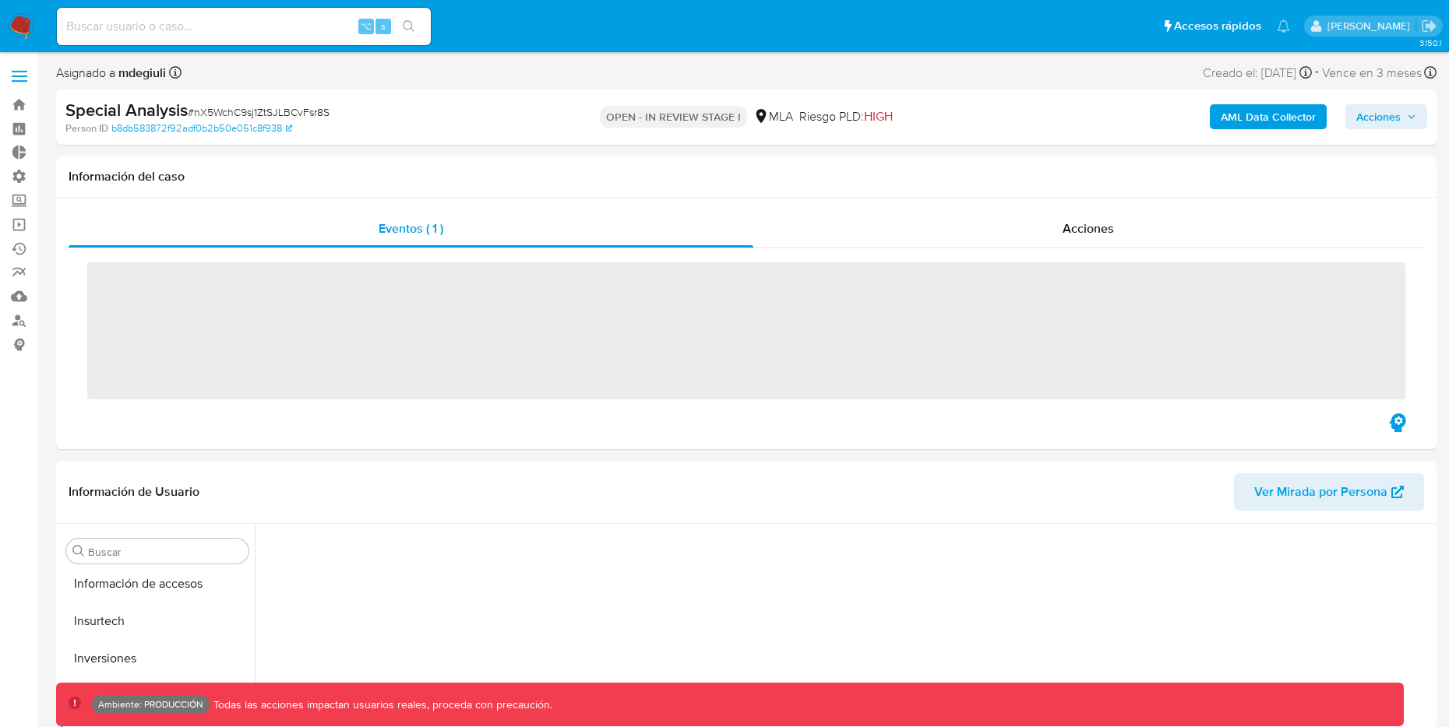
scroll to position [695, 0]
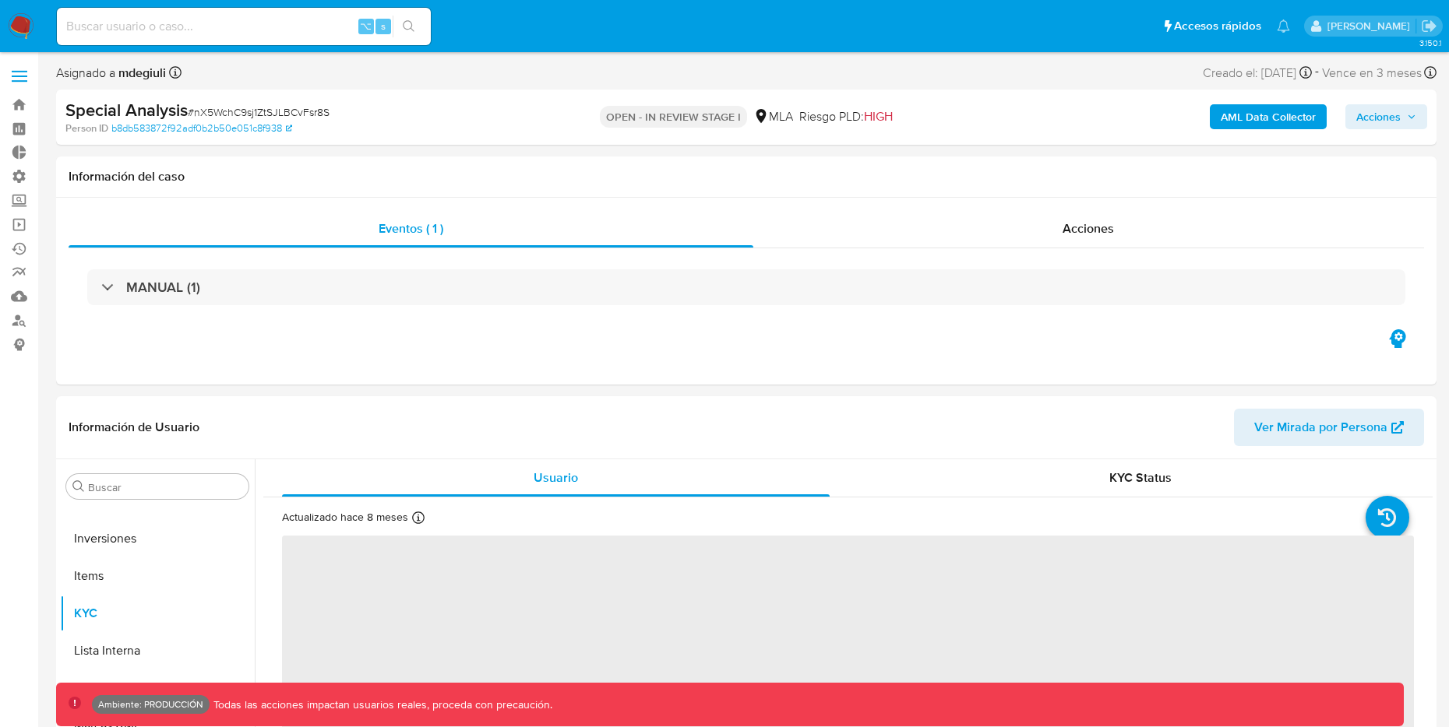
click at [1287, 120] on b "AML Data Collector" at bounding box center [1267, 116] width 95 height 25
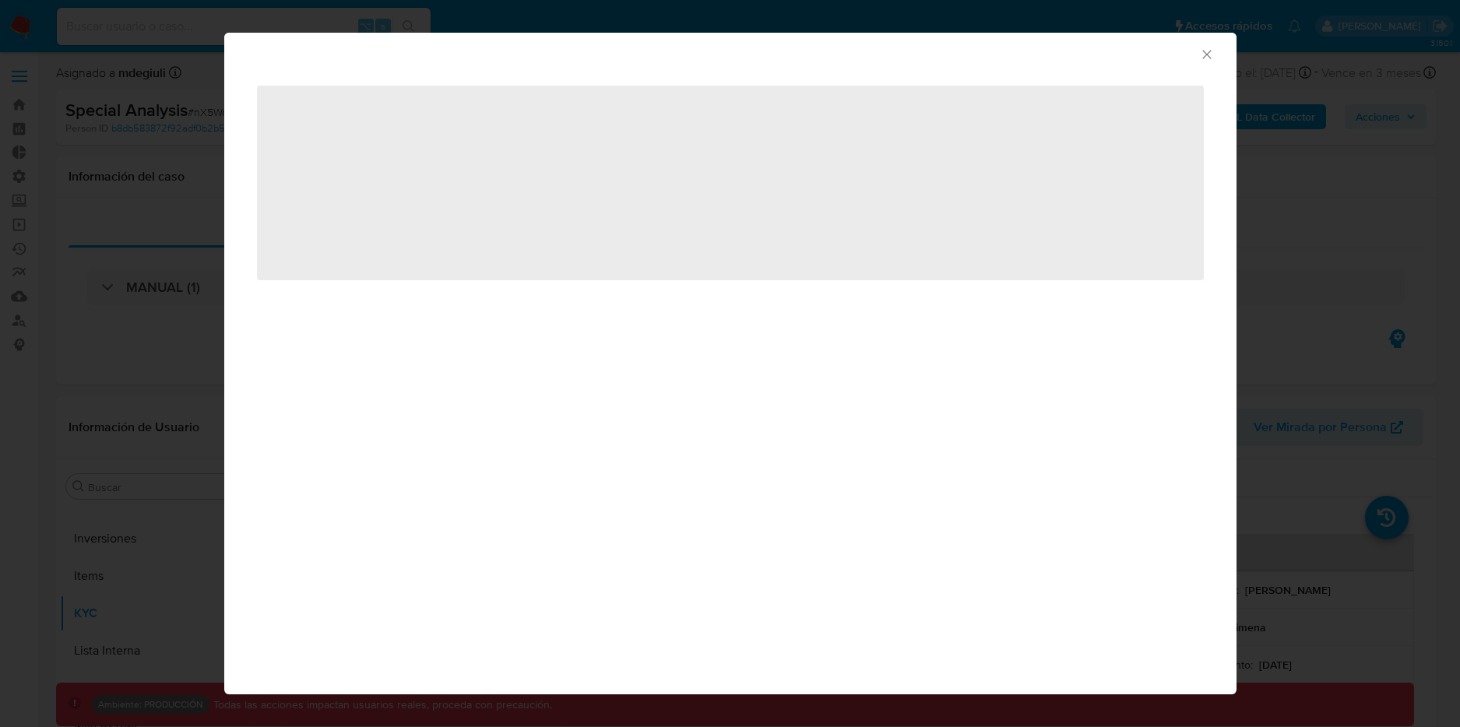
select select "10"
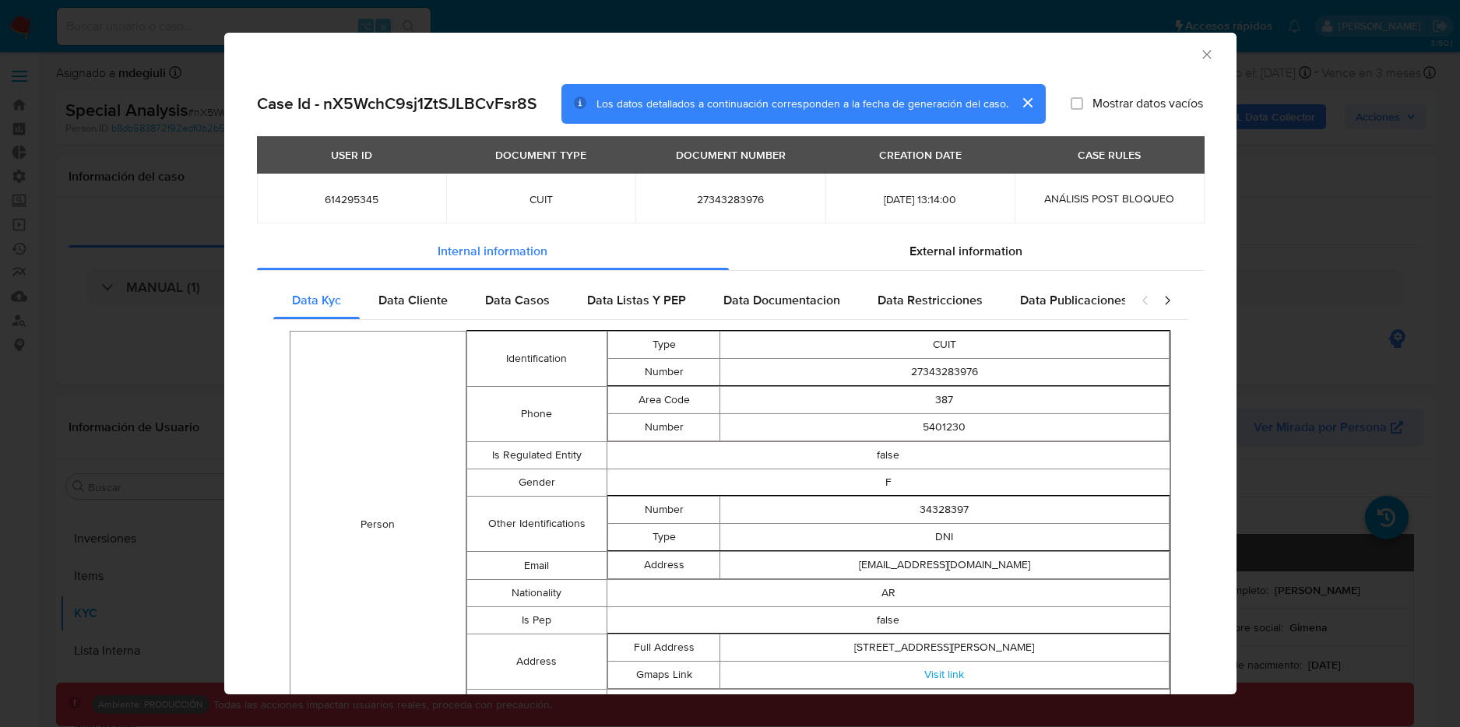
click at [1199, 58] on icon "Cerrar ventana" at bounding box center [1207, 55] width 16 height 16
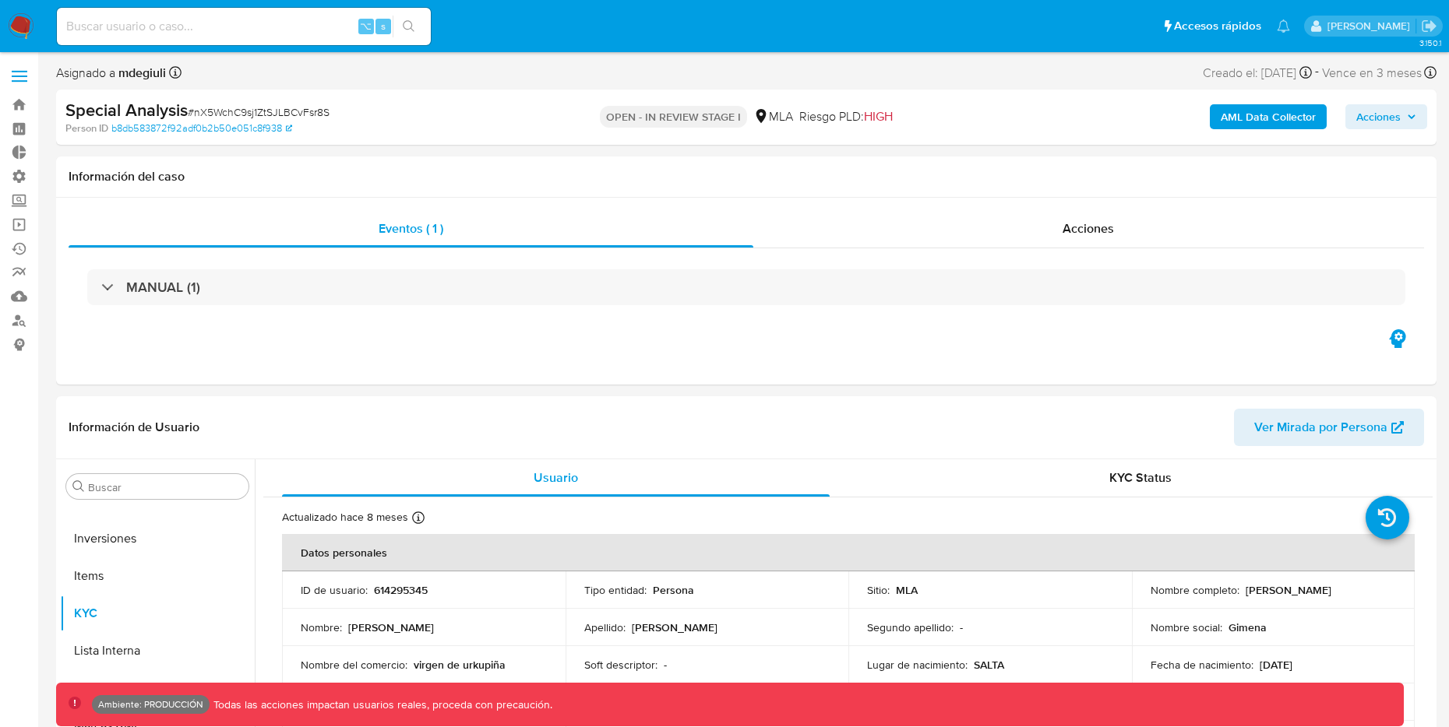
click at [300, 16] on input at bounding box center [244, 26] width 374 height 20
paste input "SwZKIE1q58Og6BqyRF9fx4vf"
type input "SwZKIE1q58Og6BqyRF9fx4vf"
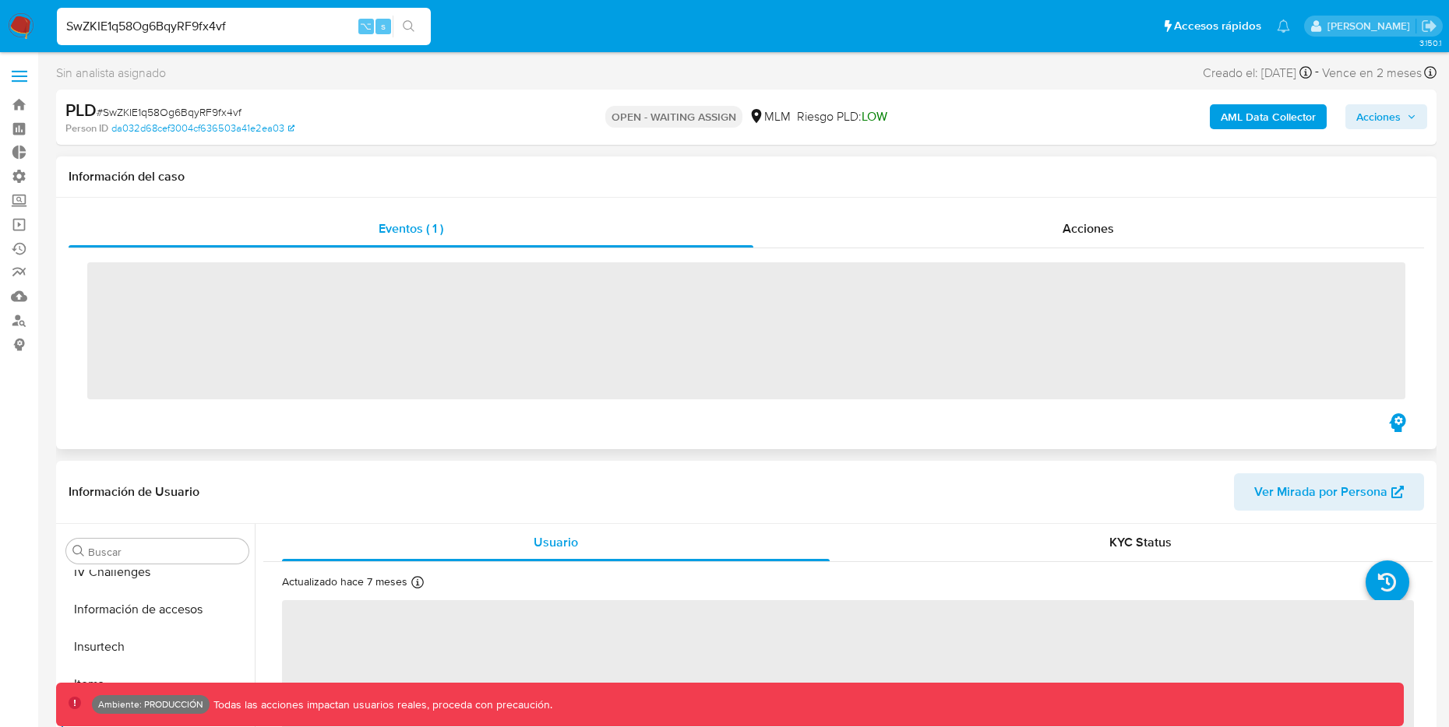
scroll to position [621, 0]
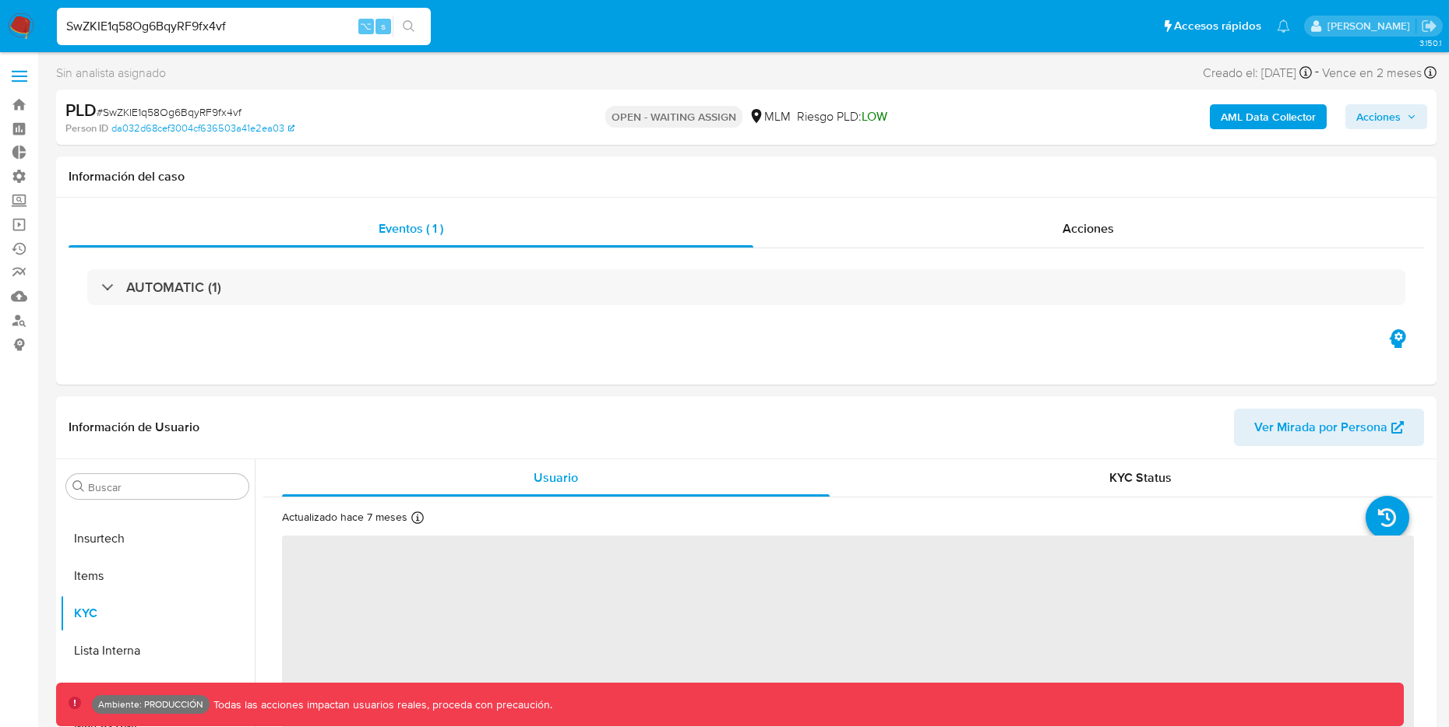
click at [1245, 118] on b "AML Data Collector" at bounding box center [1267, 116] width 95 height 25
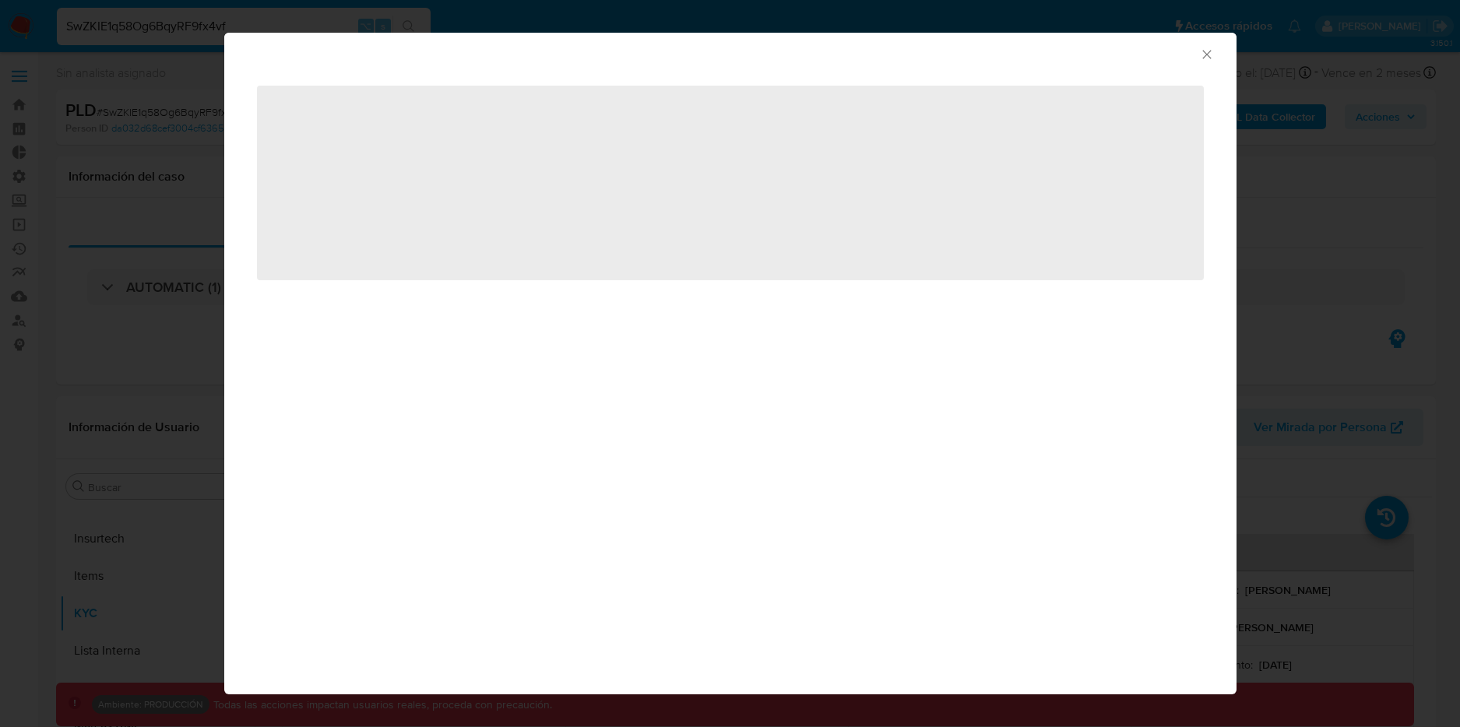
select select "10"
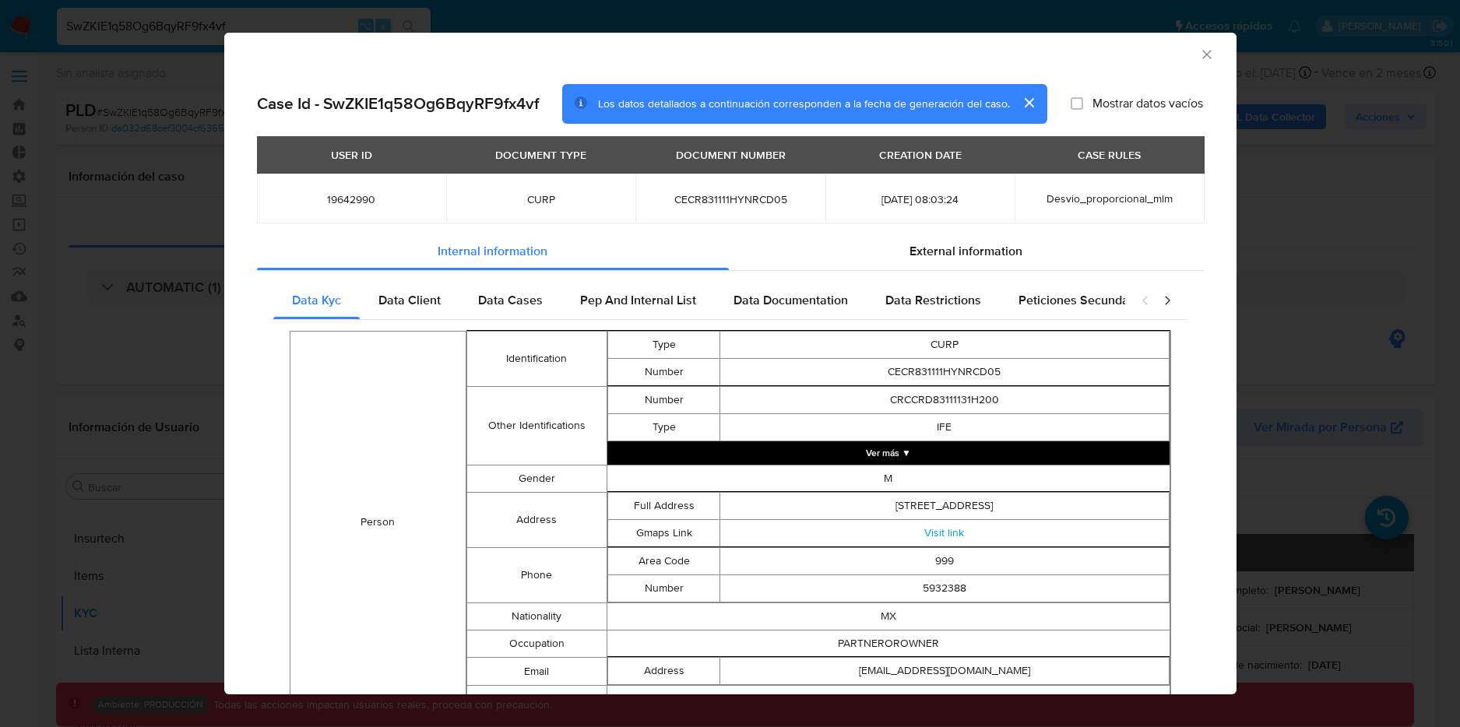
click at [1202, 56] on icon "Cerrar ventana" at bounding box center [1206, 54] width 9 height 9
